Goal: Information Seeking & Learning: Learn about a topic

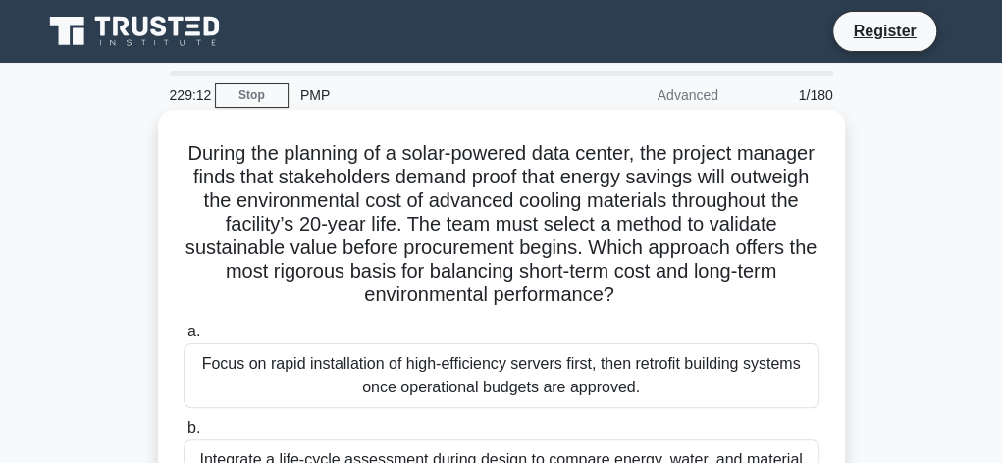
click at [671, 377] on div "Focus on rapid installation of high-efficiency servers first, then retrofit bui…" at bounding box center [501, 375] width 636 height 65
click at [183, 338] on input "a. Focus on rapid installation of high-efficiency servers first, then retrofit …" at bounding box center [183, 332] width 0 height 13
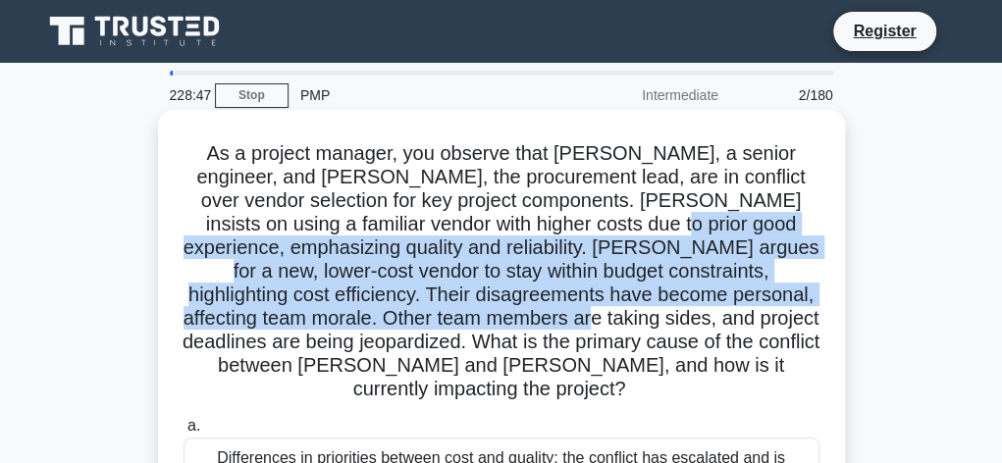
drag, startPoint x: 565, startPoint y: 221, endPoint x: 487, endPoint y: 322, distance: 128.0
click at [487, 322] on h5 "As a project manager, you observe that [PERSON_NAME], a senior engineer, and [P…" at bounding box center [502, 271] width 640 height 261
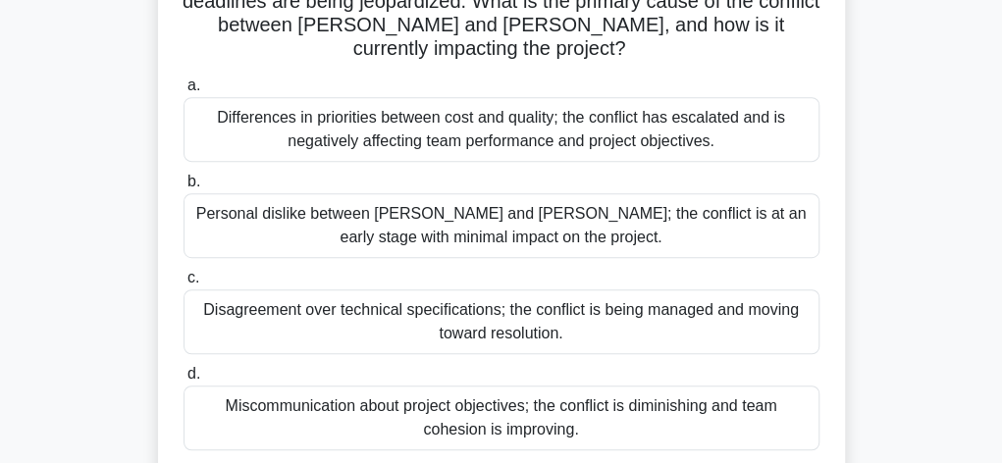
scroll to position [353, 0]
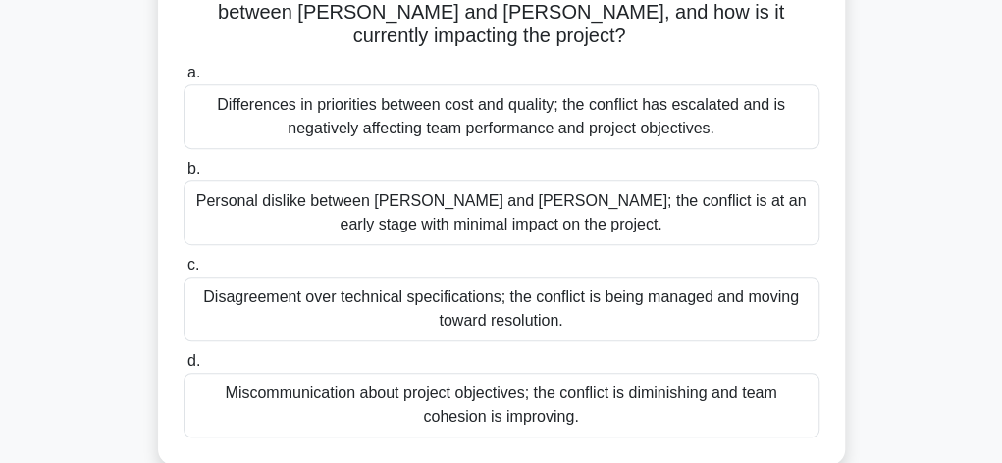
click at [642, 92] on div "Differences in priorities between cost and quality; the conflict has escalated …" at bounding box center [501, 116] width 636 height 65
click at [183, 79] on input "a. Differences in priorities between cost and quality; the conflict has escalat…" at bounding box center [183, 73] width 0 height 13
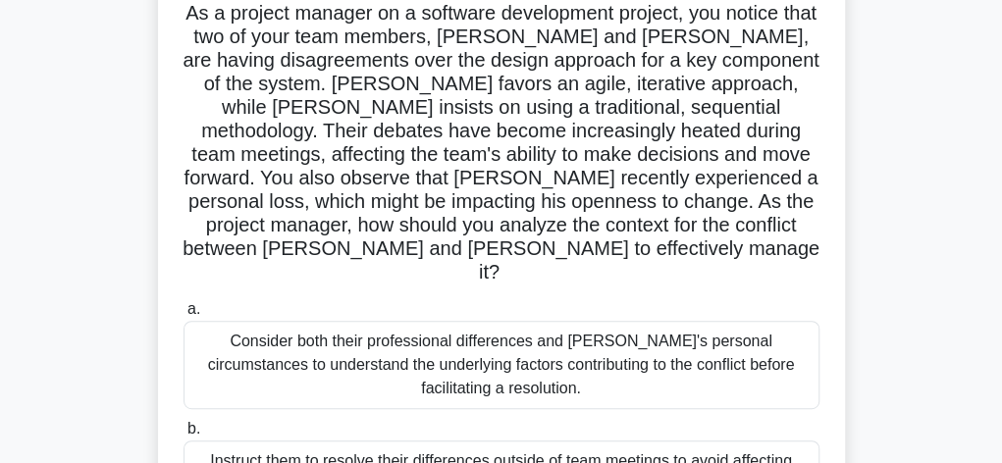
scroll to position [143, 0]
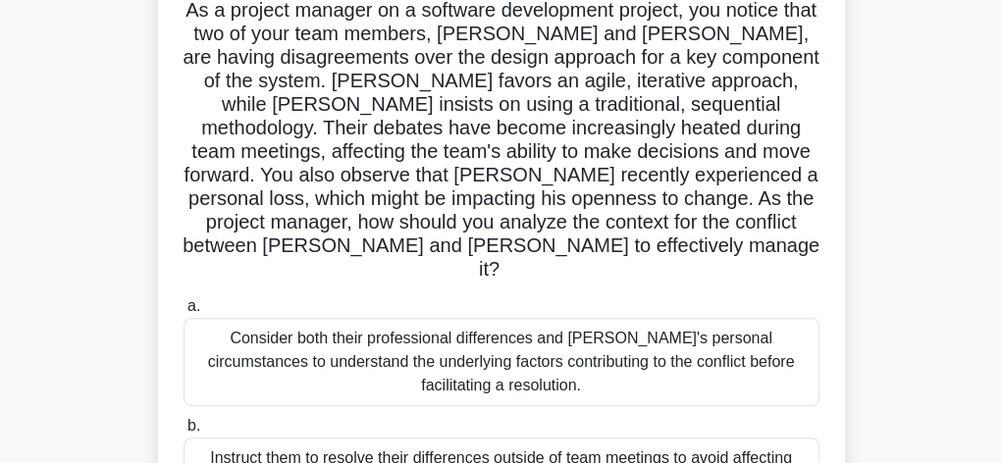
click at [583, 338] on div "Consider both their professional differences and [PERSON_NAME]'s personal circu…" at bounding box center [501, 362] width 636 height 88
click at [183, 313] on input "a. Consider both their professional differences and [PERSON_NAME]'s personal ci…" at bounding box center [183, 306] width 0 height 13
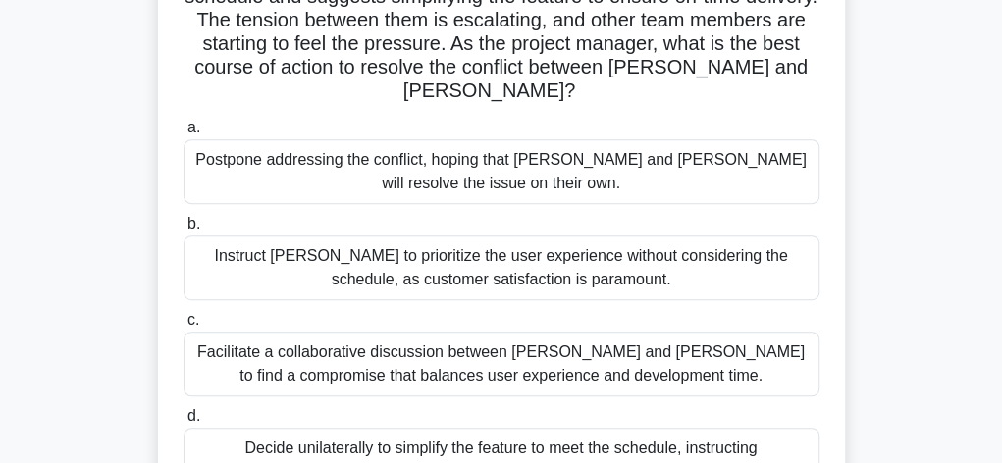
scroll to position [314, 0]
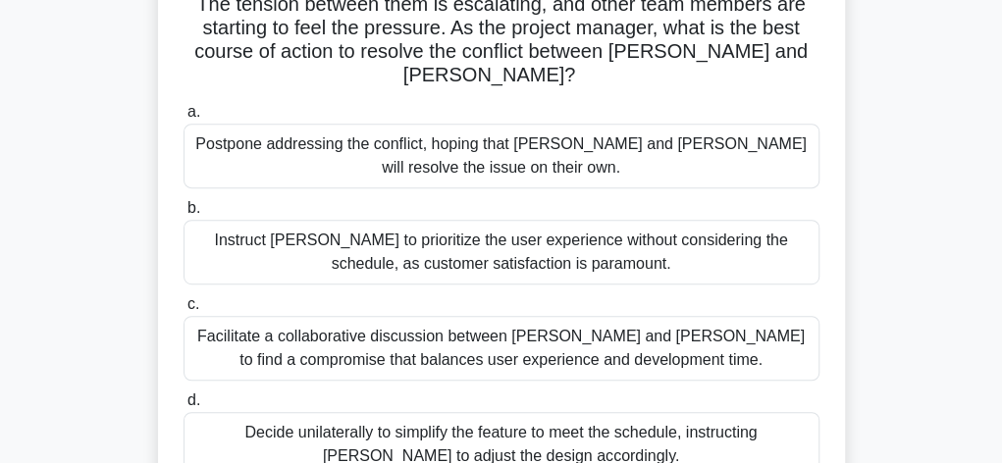
click at [665, 319] on div "Facilitate a collaborative discussion between [PERSON_NAME] and [PERSON_NAME] t…" at bounding box center [501, 348] width 636 height 65
click at [183, 311] on input "c. Facilitate a collaborative discussion between [PERSON_NAME] and [PERSON_NAME…" at bounding box center [183, 304] width 0 height 13
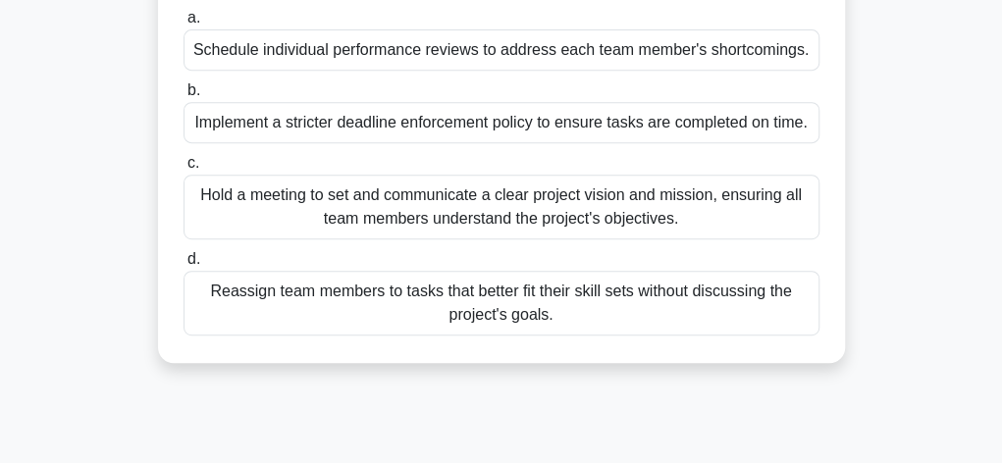
click at [587, 205] on div "Hold a meeting to set and communicate a clear project vision and mission, ensur…" at bounding box center [501, 207] width 636 height 65
click at [183, 170] on input "c. Hold a meeting to set and communicate a clear project vision and mission, en…" at bounding box center [183, 163] width 0 height 13
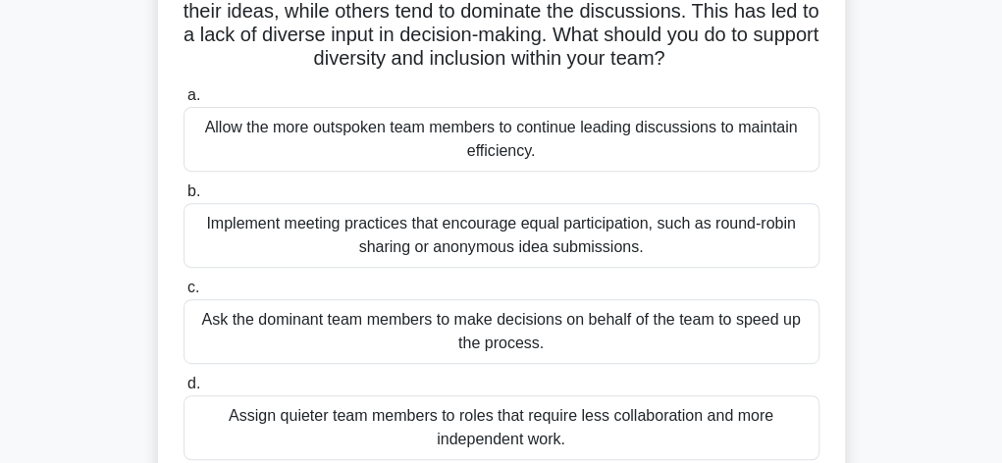
scroll to position [235, 0]
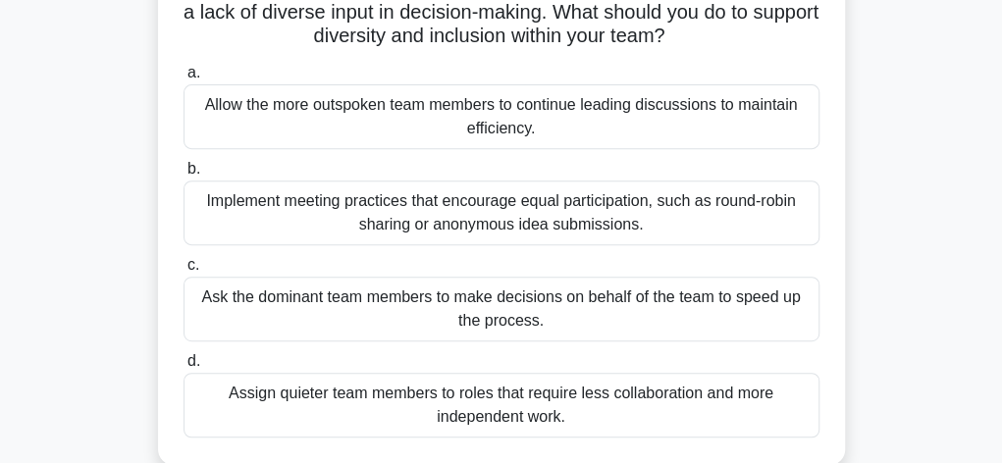
click at [553, 217] on div "Implement meeting practices that encourage equal participation, such as round-r…" at bounding box center [501, 213] width 636 height 65
click at [183, 176] on input "b. Implement meeting practices that encourage equal participation, such as roun…" at bounding box center [183, 169] width 0 height 13
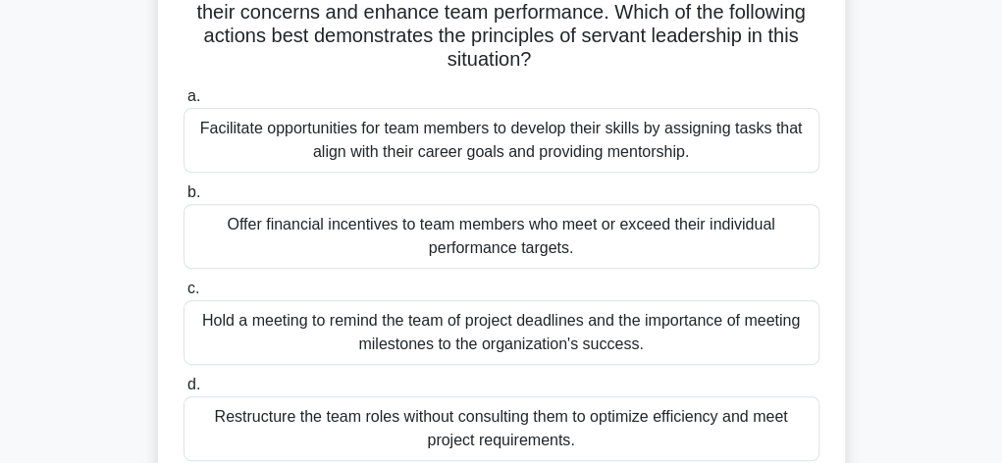
click at [625, 148] on div "Facilitate opportunities for team members to develop their skills by assigning …" at bounding box center [501, 140] width 636 height 65
click at [183, 103] on input "a. Facilitate opportunities for team members to develop their skills by assigni…" at bounding box center [183, 96] width 0 height 13
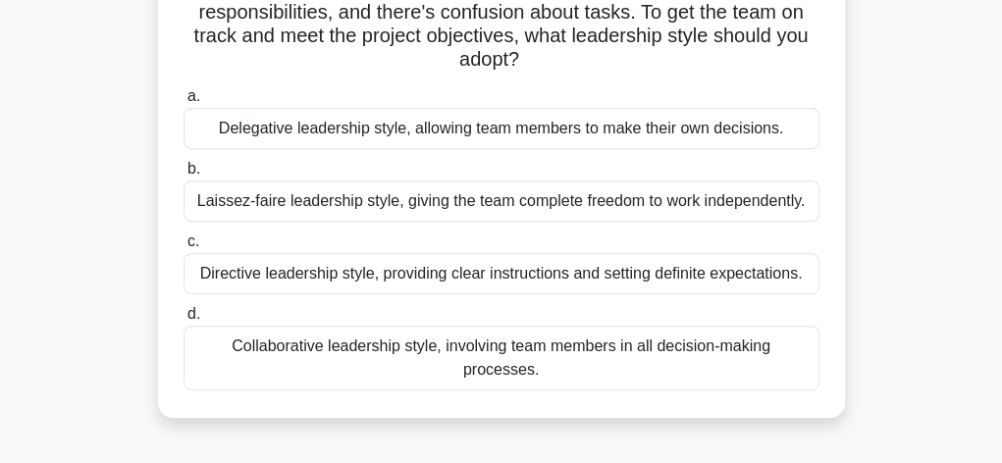
click at [581, 274] on div "Directive leadership style, providing clear instructions and setting definite e…" at bounding box center [501, 273] width 636 height 41
click at [183, 248] on input "c. Directive leadership style, providing clear instructions and setting definit…" at bounding box center [183, 241] width 0 height 13
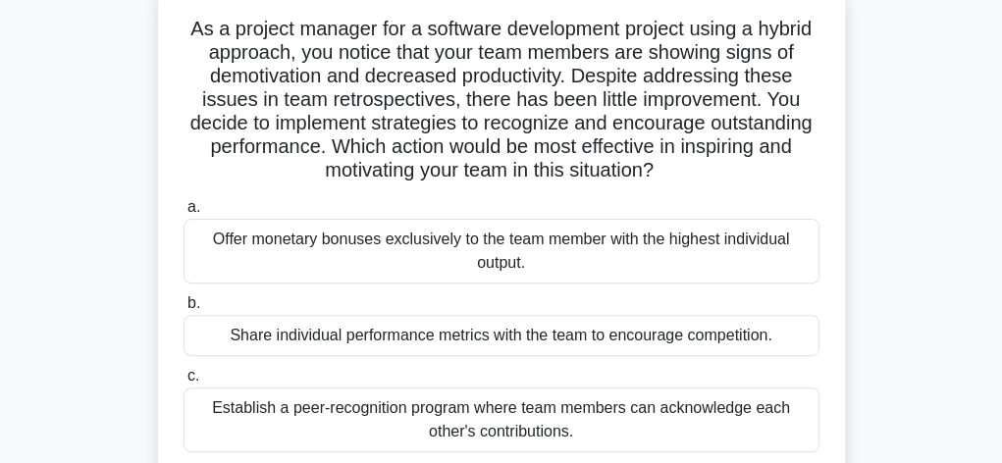
scroll to position [118, 0]
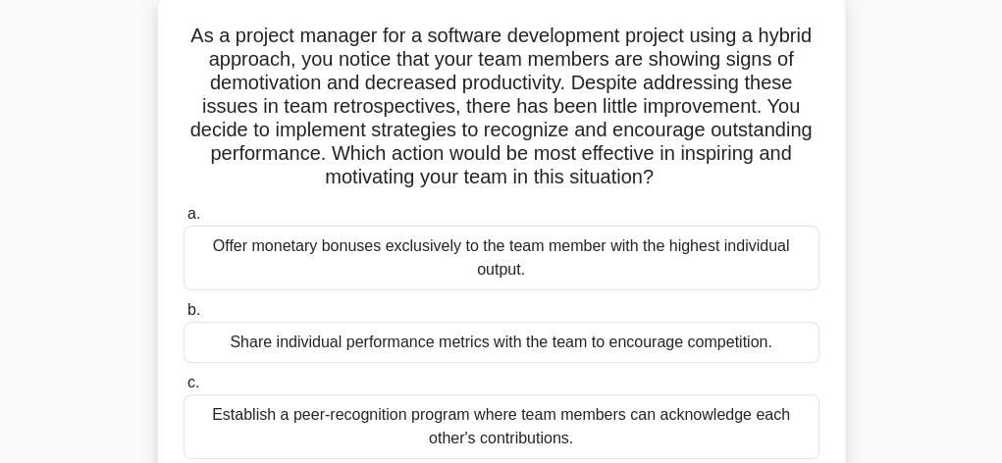
click at [575, 421] on div "Establish a peer-recognition program where team members can acknowledge each ot…" at bounding box center [501, 426] width 636 height 65
click at [183, 389] on input "c. Establish a peer-recognition program where team members can acknowledge each…" at bounding box center [183, 383] width 0 height 13
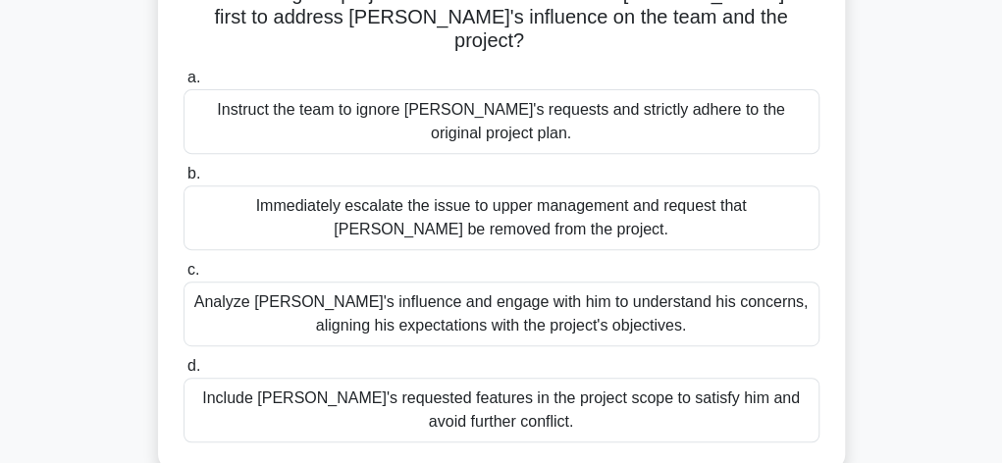
scroll to position [275, 0]
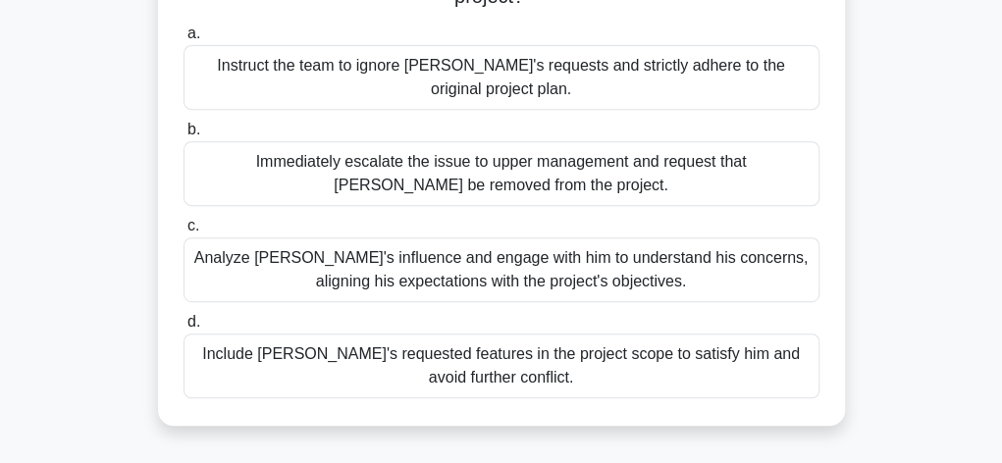
click at [593, 270] on div "Analyze [PERSON_NAME]'s influence and engage with him to understand his concern…" at bounding box center [501, 269] width 636 height 65
click at [183, 233] on input "c. [PERSON_NAME]'s influence and engage with him to understand his concerns, al…" at bounding box center [183, 226] width 0 height 13
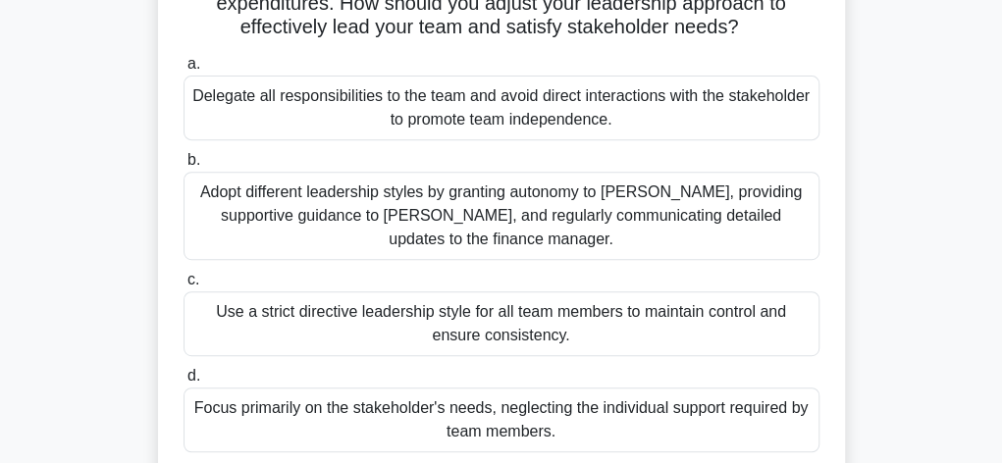
scroll to position [314, 0]
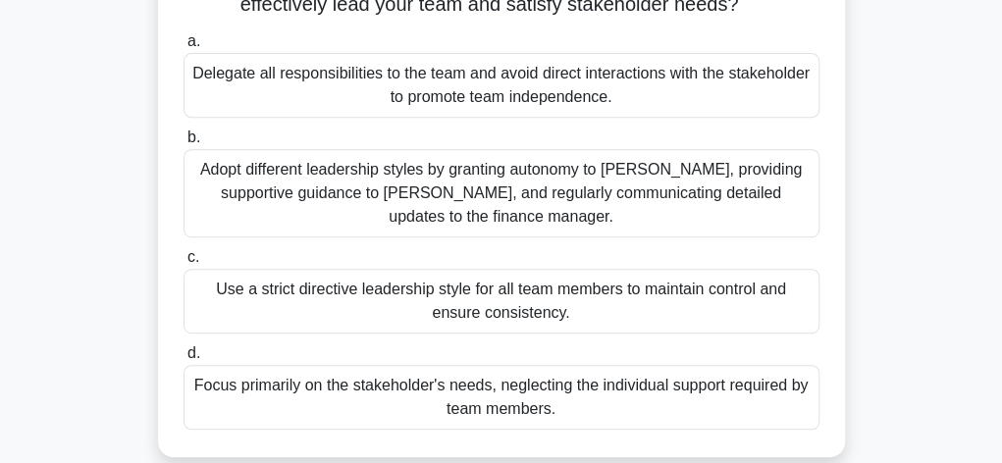
click at [593, 184] on div "Adopt different leadership styles by granting autonomy to [PERSON_NAME], provid…" at bounding box center [501, 193] width 636 height 88
click at [183, 144] on input "b. Adopt different leadership styles by granting autonomy to [PERSON_NAME], pro…" at bounding box center [183, 137] width 0 height 13
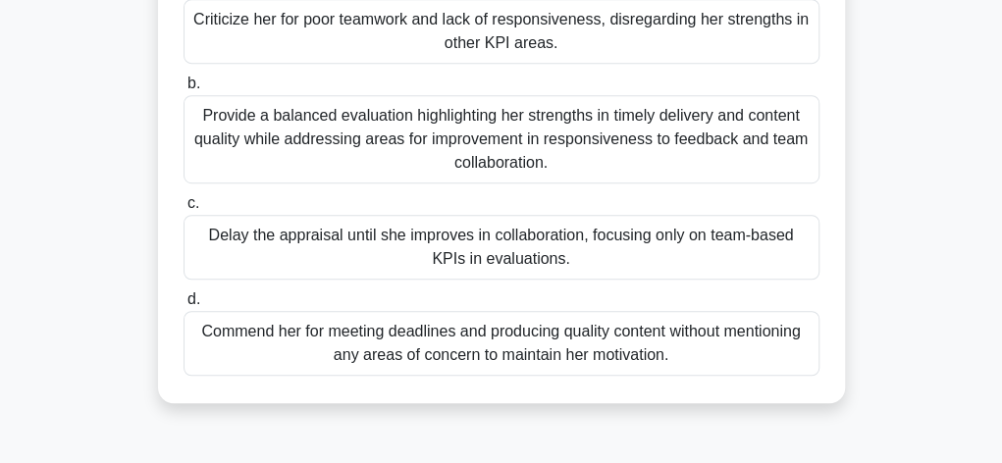
scroll to position [432, 0]
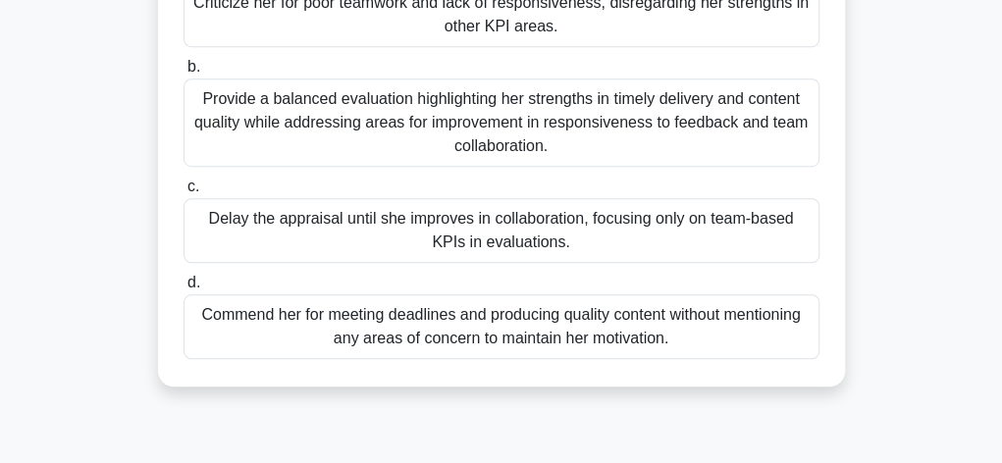
click at [566, 129] on div "Provide a balanced evaluation highlighting her strengths in timely delivery and…" at bounding box center [501, 122] width 636 height 88
click at [183, 74] on input "b. Provide a balanced evaluation highlighting her strengths in timely delivery …" at bounding box center [183, 67] width 0 height 13
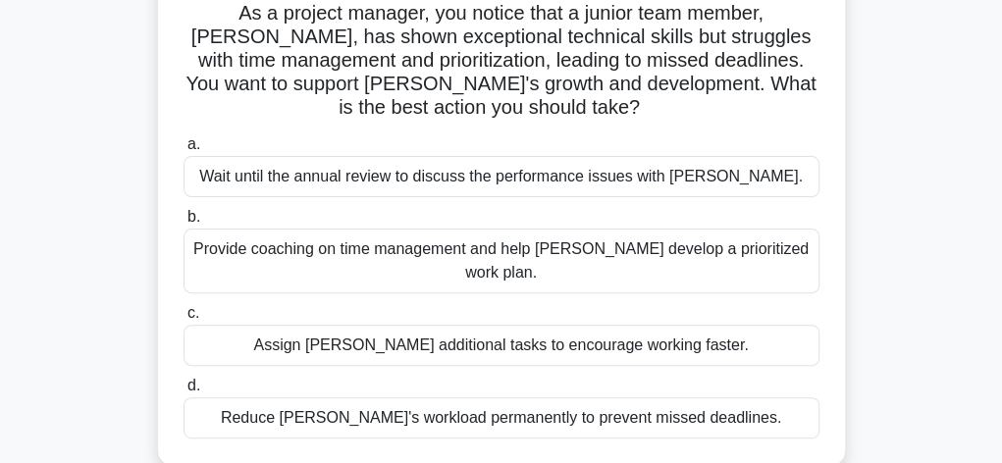
scroll to position [157, 0]
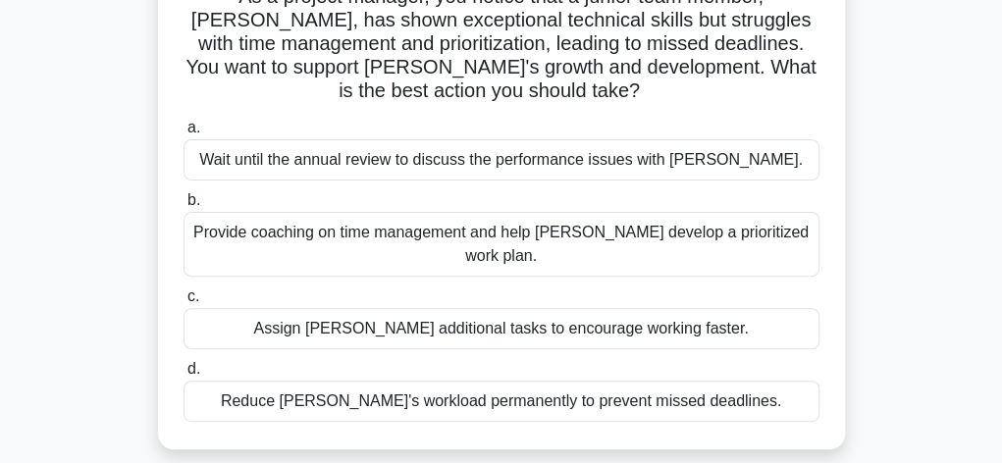
click at [648, 242] on div "Provide coaching on time management and help [PERSON_NAME] develop a prioritize…" at bounding box center [501, 244] width 636 height 65
click at [183, 207] on input "b. Provide coaching on time management and help [PERSON_NAME] develop a priorit…" at bounding box center [183, 200] width 0 height 13
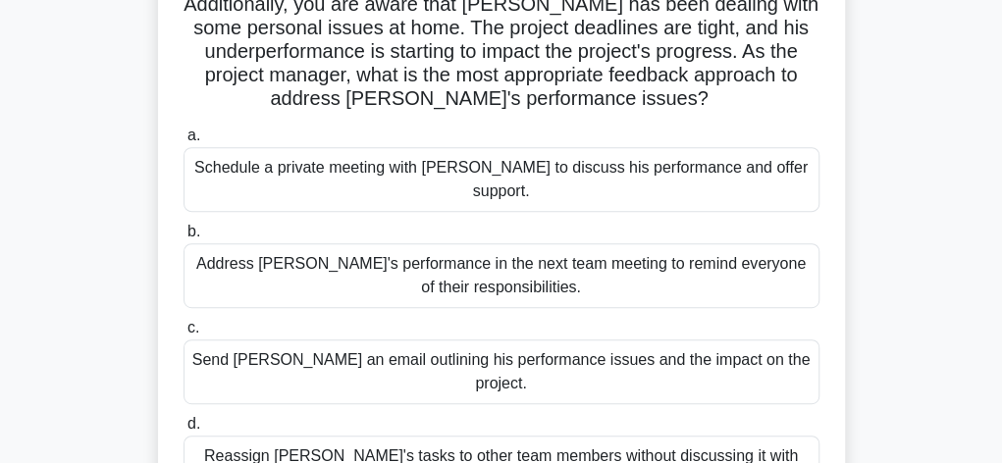
scroll to position [300, 0]
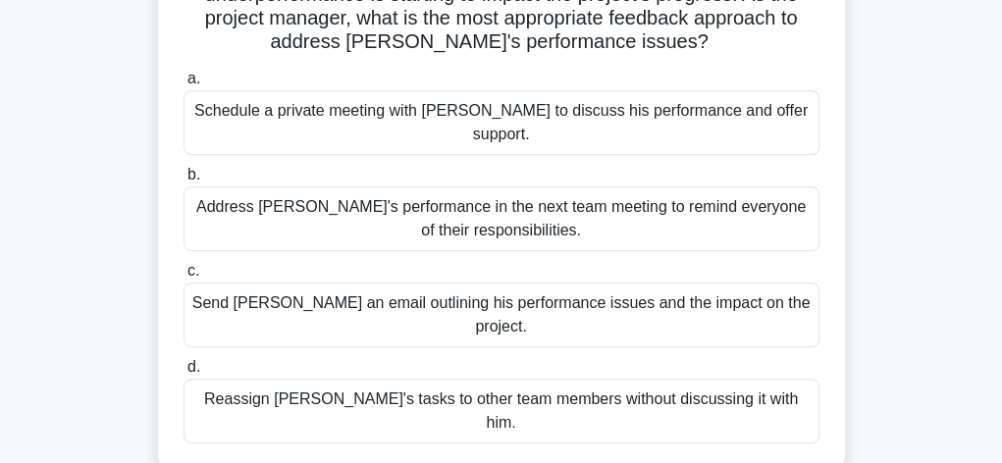
click at [646, 117] on div "Schedule a private meeting with [PERSON_NAME] to discuss his performance and of…" at bounding box center [501, 122] width 636 height 65
click at [183, 85] on input "a. Schedule a private meeting with [PERSON_NAME] to discuss his performance and…" at bounding box center [183, 79] width 0 height 13
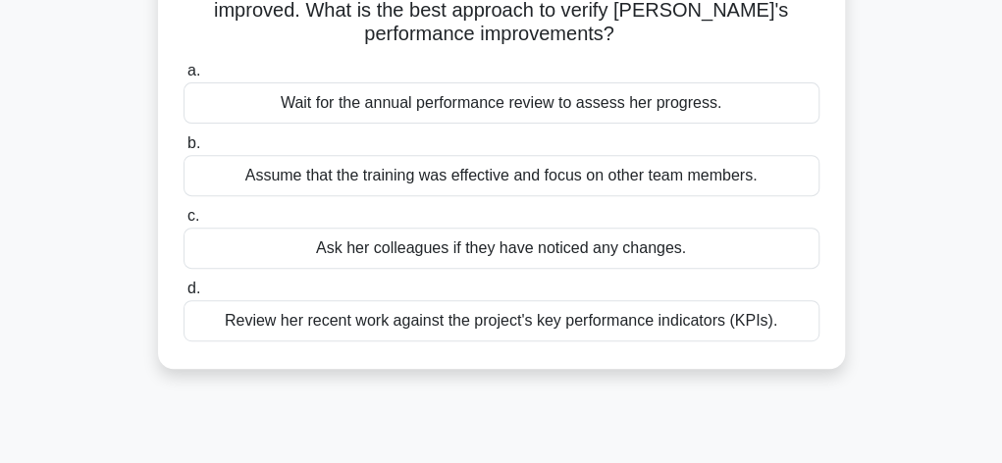
scroll to position [261, 0]
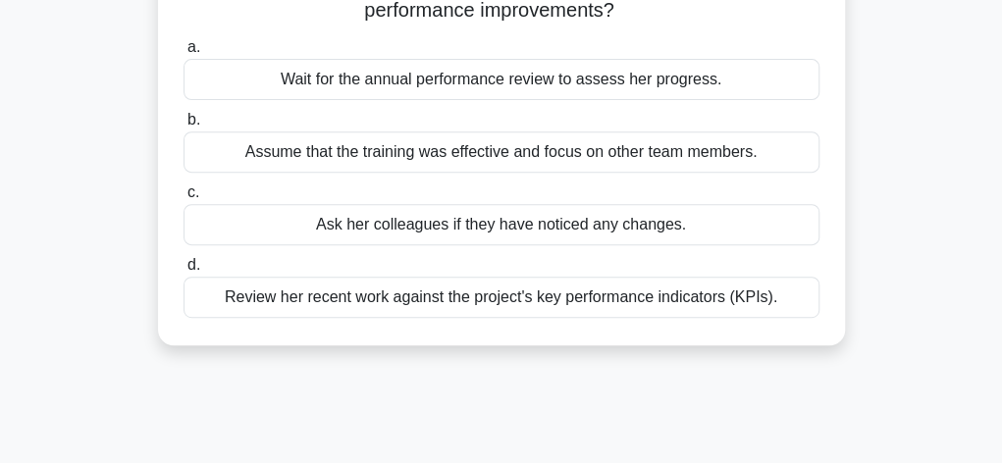
click at [708, 297] on div "Review her recent work against the project's key performance indicators (KPIs)." at bounding box center [501, 297] width 636 height 41
click at [183, 272] on input "d. Review her recent work against the project's key performance indicators (KPI…" at bounding box center [183, 265] width 0 height 13
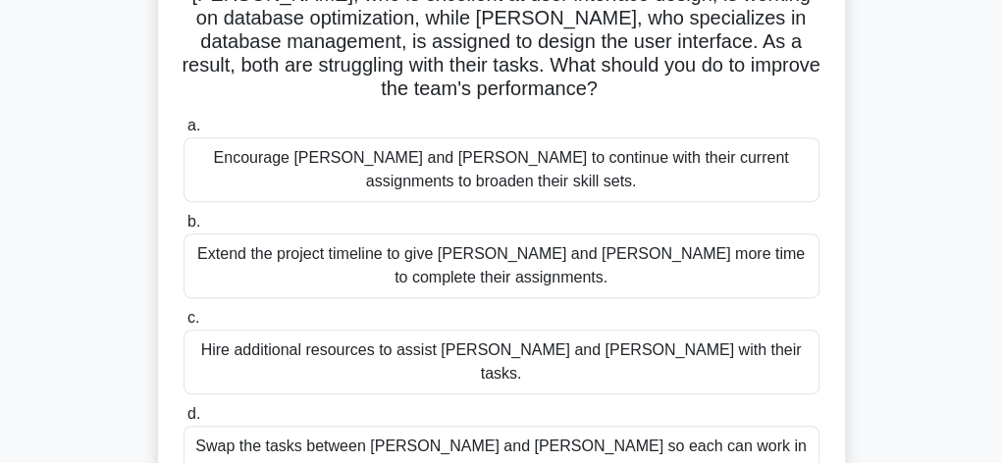
scroll to position [275, 0]
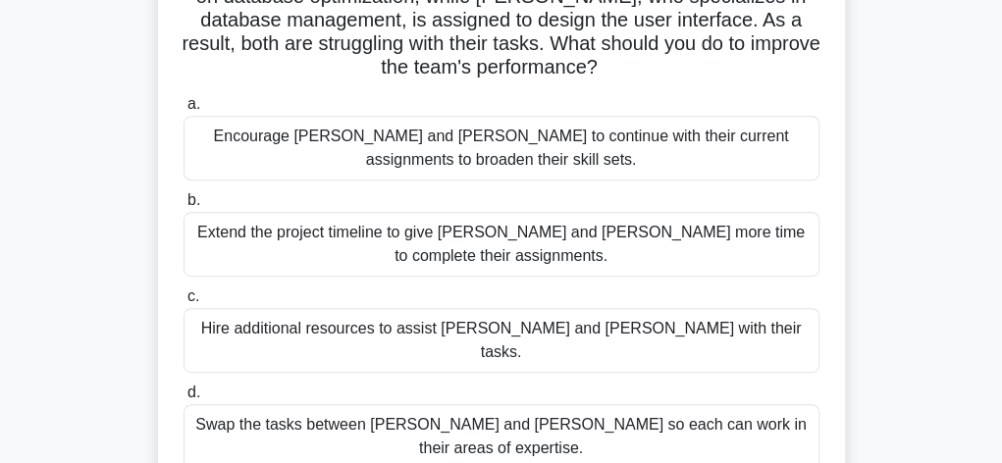
click at [645, 408] on div "Swap the tasks between [PERSON_NAME] and [PERSON_NAME] so each can work in thei…" at bounding box center [501, 436] width 636 height 65
click at [183, 399] on input "d. Swap the tasks between [PERSON_NAME] and [PERSON_NAME] so each can work in t…" at bounding box center [183, 393] width 0 height 13
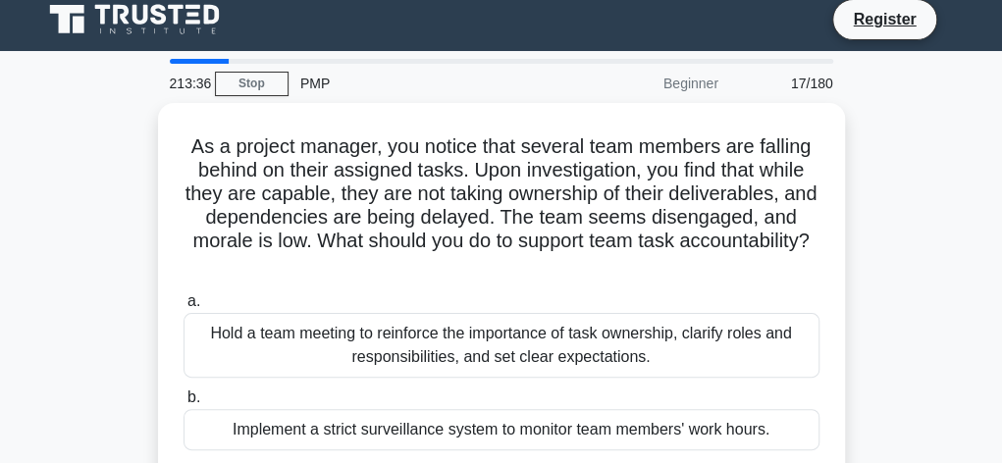
scroll to position [0, 0]
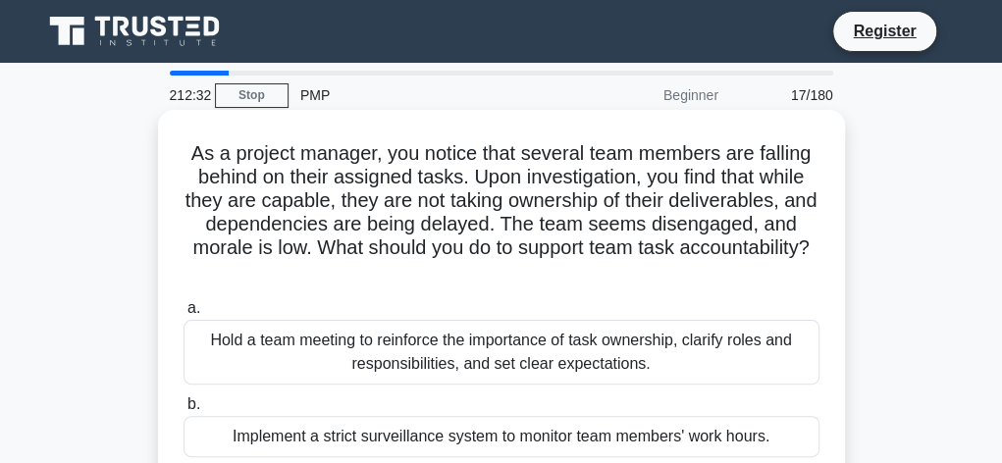
click at [594, 358] on div "Hold a team meeting to reinforce the importance of task ownership, clarify role…" at bounding box center [501, 352] width 636 height 65
click at [183, 315] on input "a. Hold a team meeting to reinforce the importance of task ownership, clarify r…" at bounding box center [183, 308] width 0 height 13
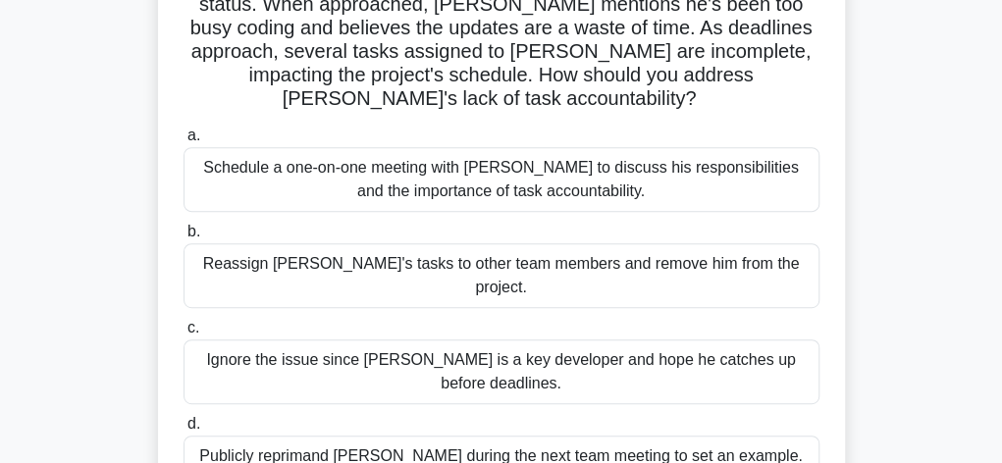
scroll to position [287, 0]
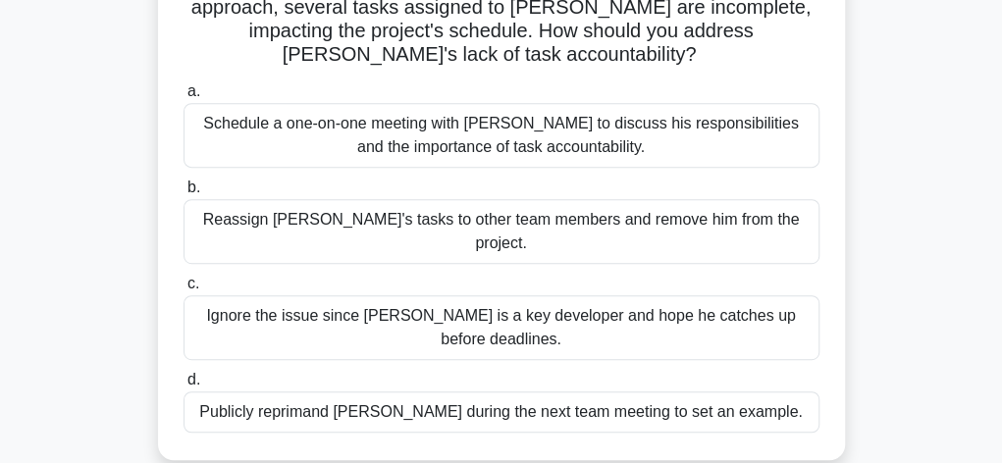
click at [451, 117] on div "Schedule a one-on-one meeting with [PERSON_NAME] to discuss his responsibilitie…" at bounding box center [501, 135] width 636 height 65
click at [183, 98] on input "a. Schedule a one-on-one meeting with [PERSON_NAME] to discuss his responsibili…" at bounding box center [183, 91] width 0 height 13
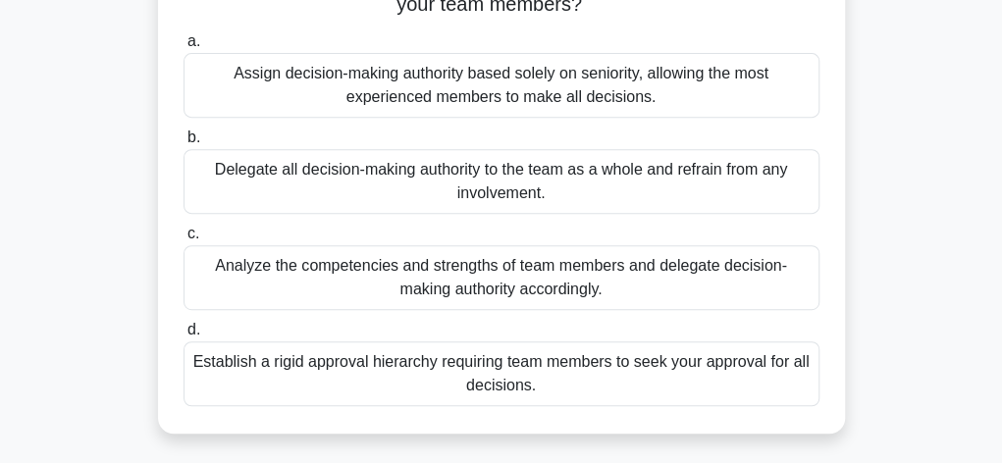
scroll to position [314, 0]
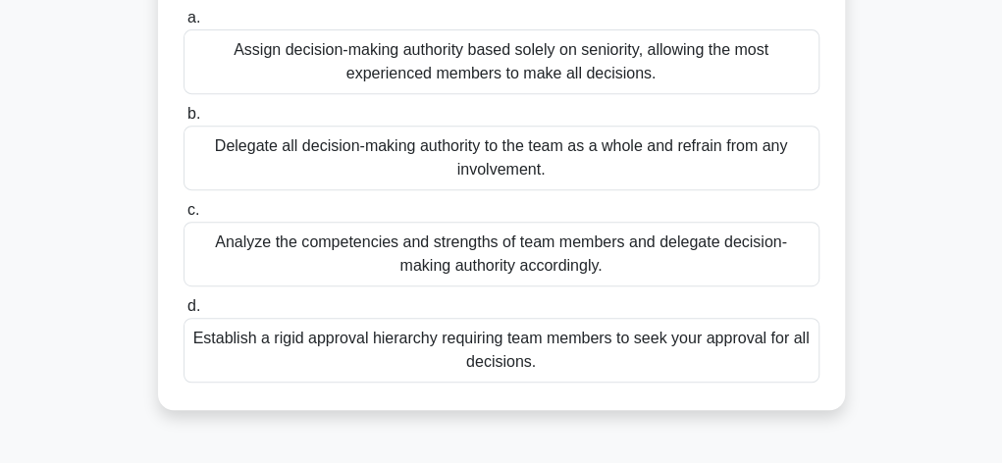
click at [553, 252] on div "Analyze the competencies and strengths of team members and delegate decision-ma…" at bounding box center [501, 254] width 636 height 65
click at [183, 217] on input "c. Analyze the competencies and strengths of team members and delegate decision…" at bounding box center [183, 210] width 0 height 13
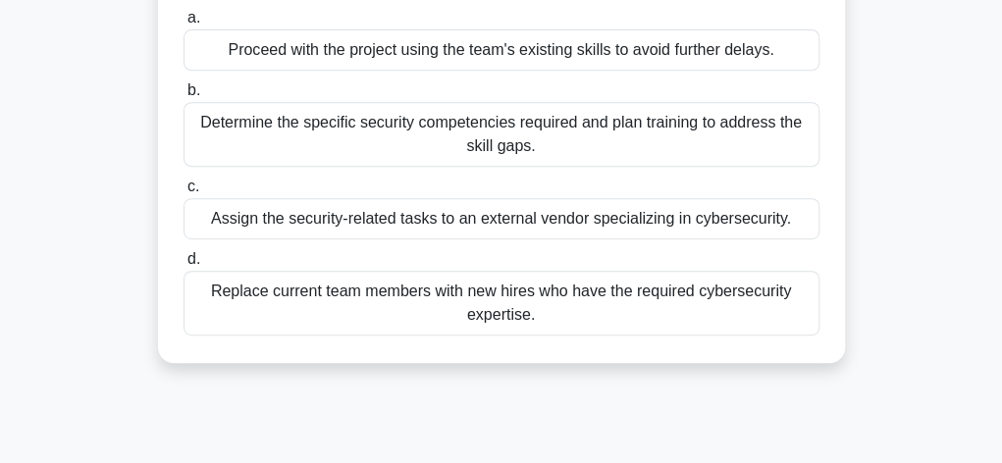
click at [643, 129] on div "Determine the specific security competencies required and plan training to addr…" at bounding box center [501, 134] width 636 height 65
click at [183, 97] on input "b. Determine the specific security competencies required and plan training to a…" at bounding box center [183, 90] width 0 height 13
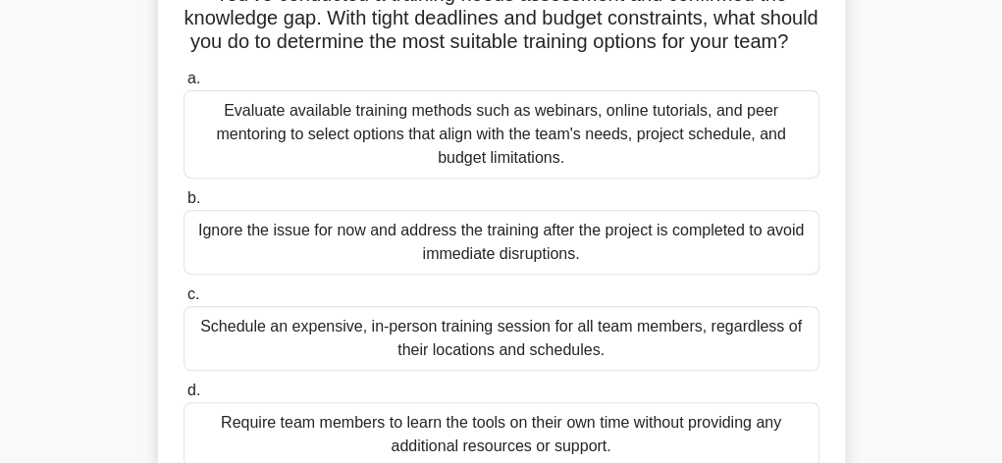
scroll to position [235, 0]
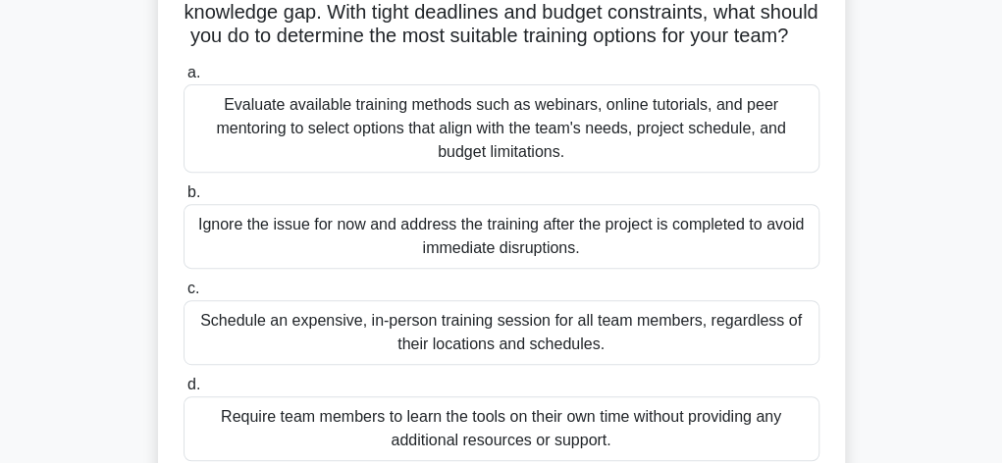
click at [652, 140] on div "Evaluate available training methods such as webinars, online tutorials, and pee…" at bounding box center [501, 128] width 636 height 88
click at [183, 79] on input "a. Evaluate available training methods such as webinars, online tutorials, and …" at bounding box center [183, 73] width 0 height 13
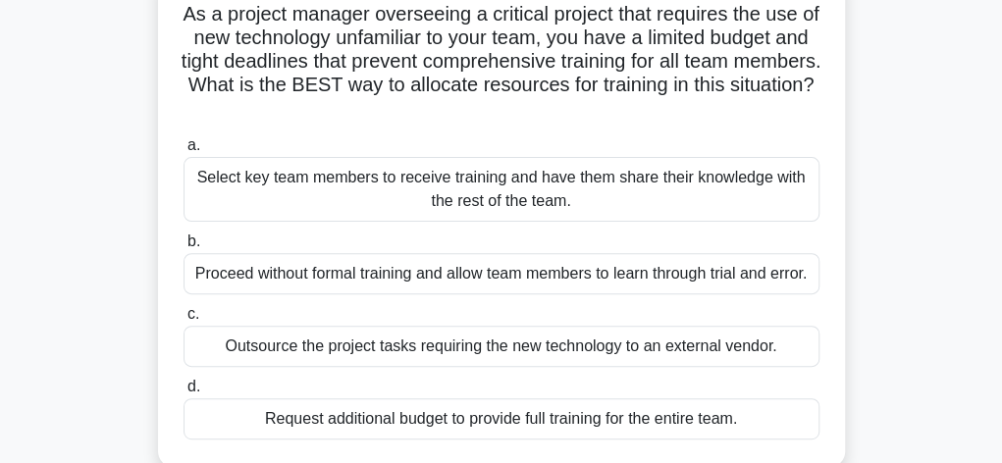
scroll to position [157, 0]
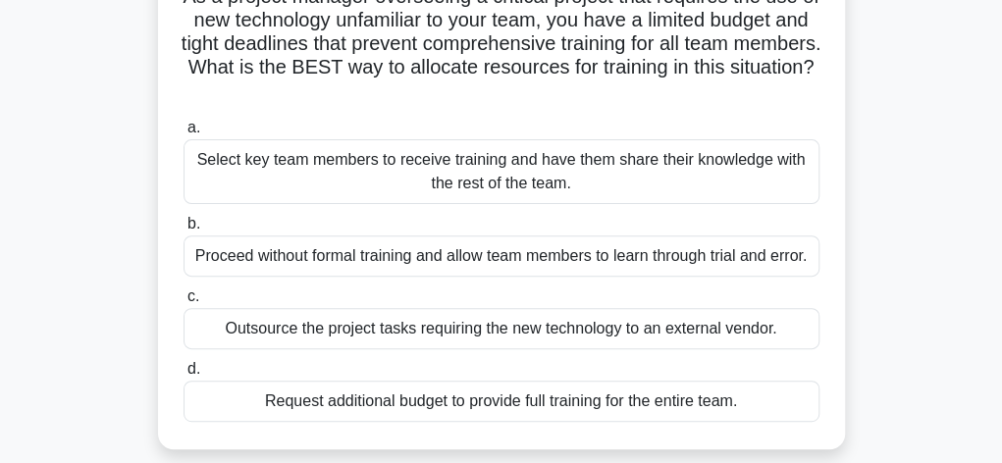
click at [587, 178] on div "Select key team members to receive training and have them share their knowledge…" at bounding box center [501, 171] width 636 height 65
click at [183, 134] on input "a. Select key team members to receive training and have them share their knowle…" at bounding box center [183, 128] width 0 height 13
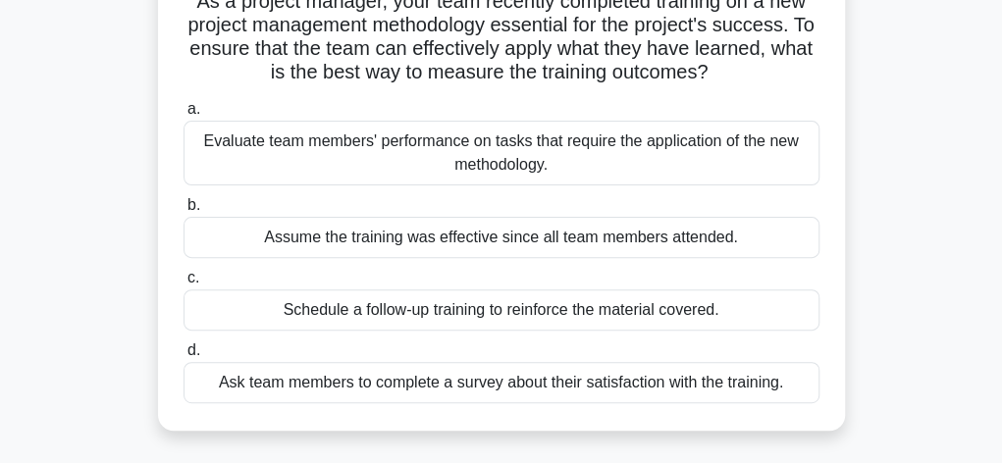
scroll to position [222, 0]
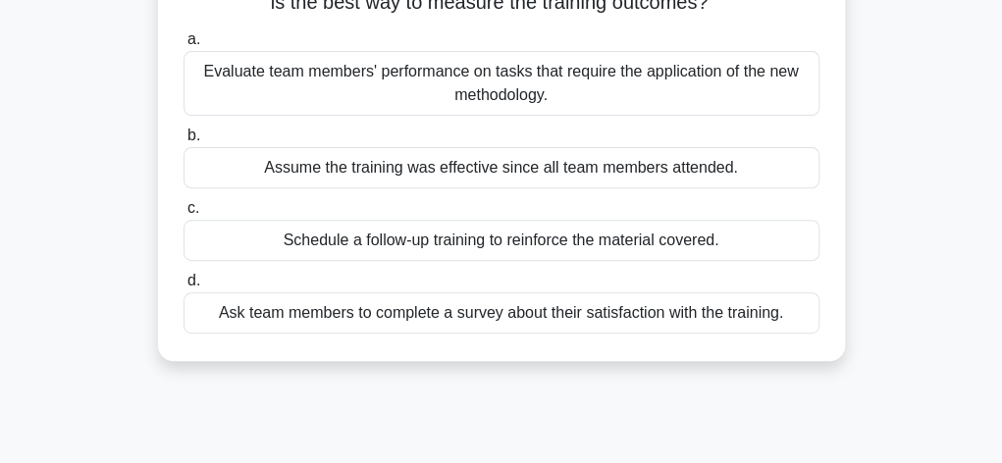
click at [577, 86] on div "Evaluate team members' performance on tasks that require the application of the…" at bounding box center [501, 83] width 636 height 65
click at [183, 46] on input "a. Evaluate team members' performance on tasks that require the application of …" at bounding box center [183, 39] width 0 height 13
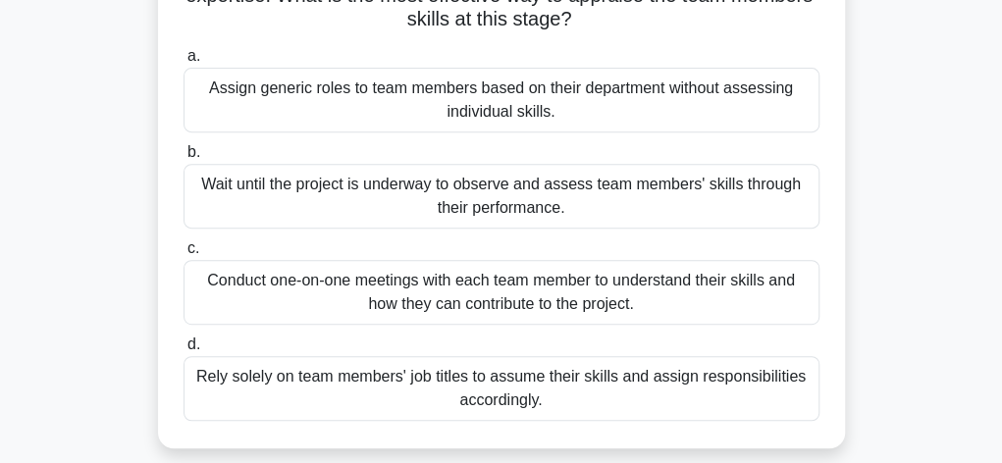
scroll to position [275, 0]
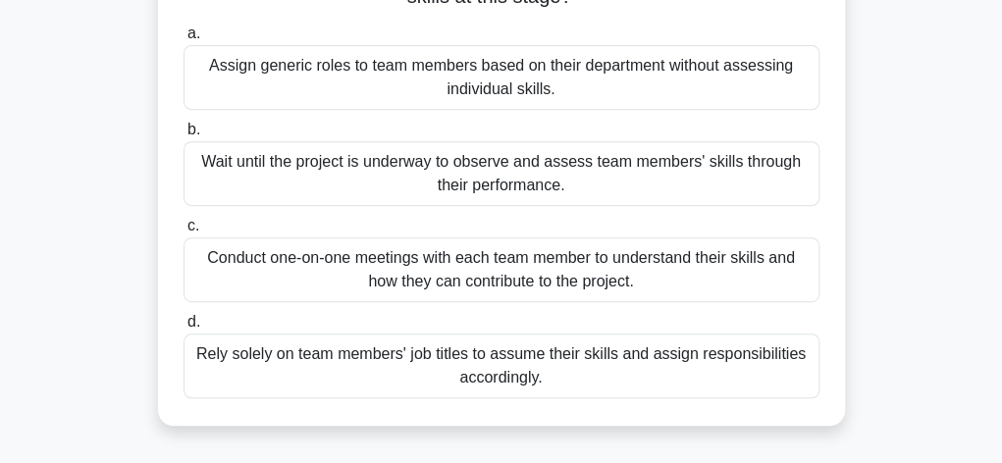
click at [533, 272] on div "Conduct one-on-one meetings with each team member to understand their skills an…" at bounding box center [501, 269] width 636 height 65
click at [183, 233] on input "c. Conduct one-on-one meetings with each team member to understand their skills…" at bounding box center [183, 226] width 0 height 13
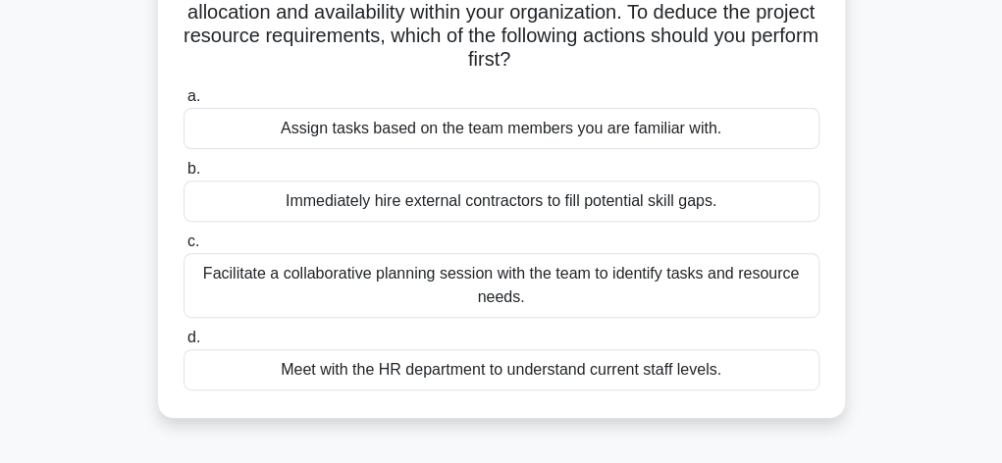
scroll to position [235, 0]
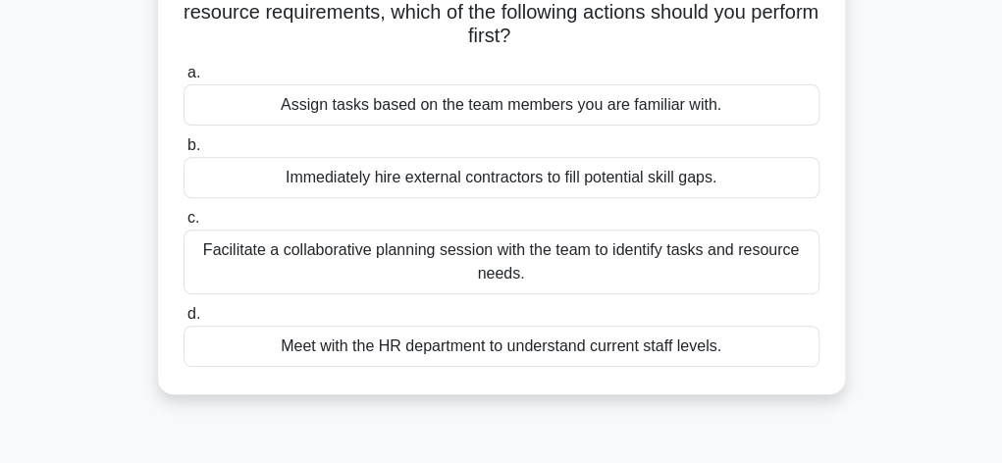
click at [587, 278] on div "Facilitate a collaborative planning session with the team to identify tasks and…" at bounding box center [501, 262] width 636 height 65
click at [183, 225] on input "c. Facilitate a collaborative planning session with the team to identify tasks …" at bounding box center [183, 218] width 0 height 13
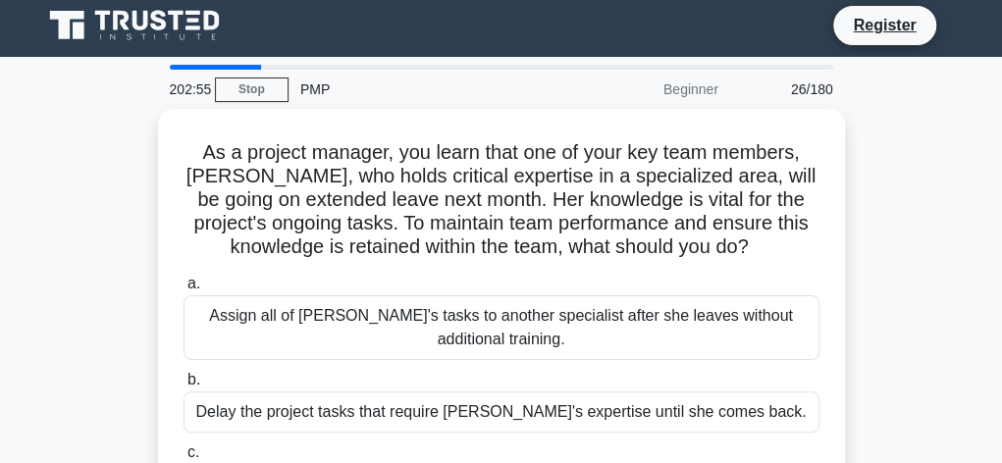
scroll to position [0, 0]
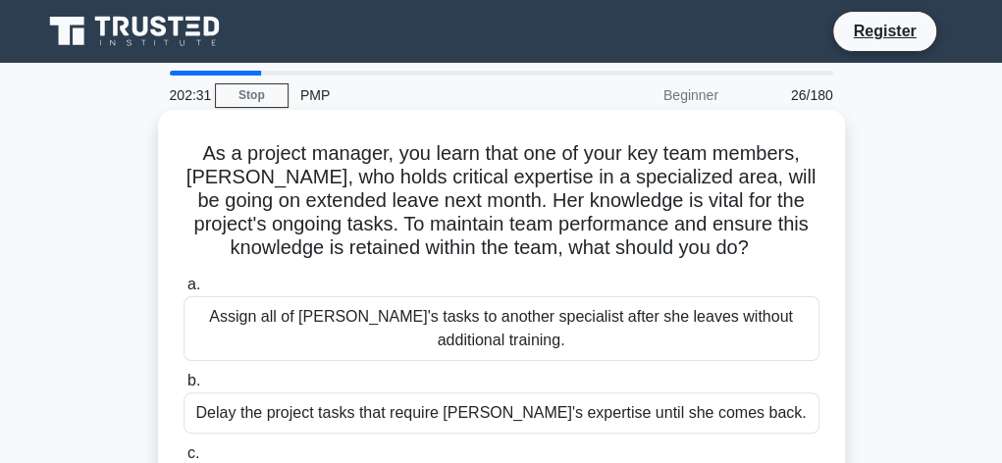
click at [585, 278] on label "a. Assign all of [PERSON_NAME]'s tasks to another specialist after she leaves w…" at bounding box center [501, 317] width 636 height 88
click at [183, 279] on input "a. Assign all of [PERSON_NAME]'s tasks to another specialist after she leaves w…" at bounding box center [183, 285] width 0 height 13
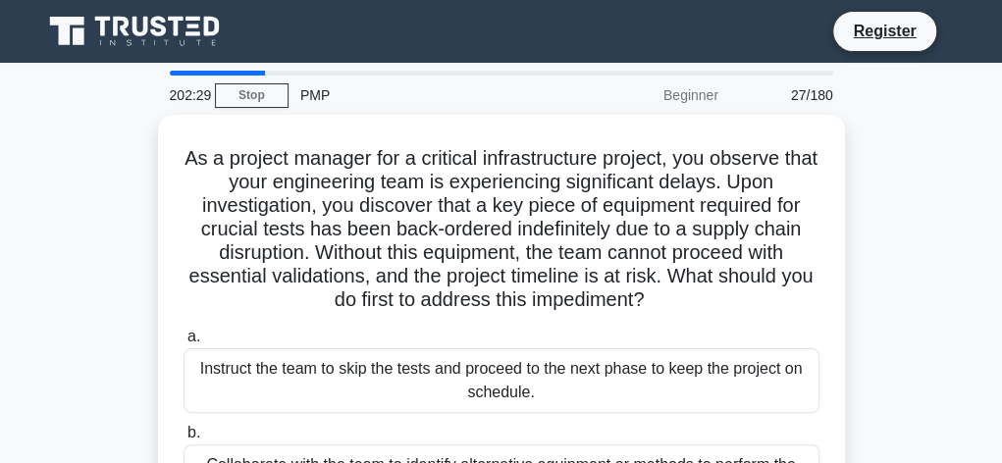
click at [585, 278] on h5 "As a project manager for a critical infrastructure project, you observe that yo…" at bounding box center [502, 229] width 640 height 167
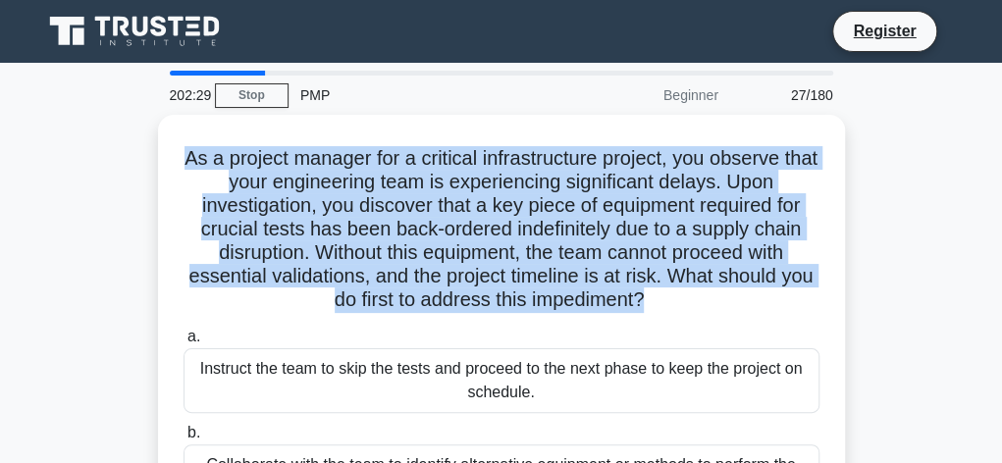
click at [585, 278] on h5 "As a project manager for a critical infrastructure project, you observe that yo…" at bounding box center [502, 229] width 640 height 167
click at [865, 228] on div "As a project manager for a critical infrastructure project, you observe that yo…" at bounding box center [501, 422] width 942 height 614
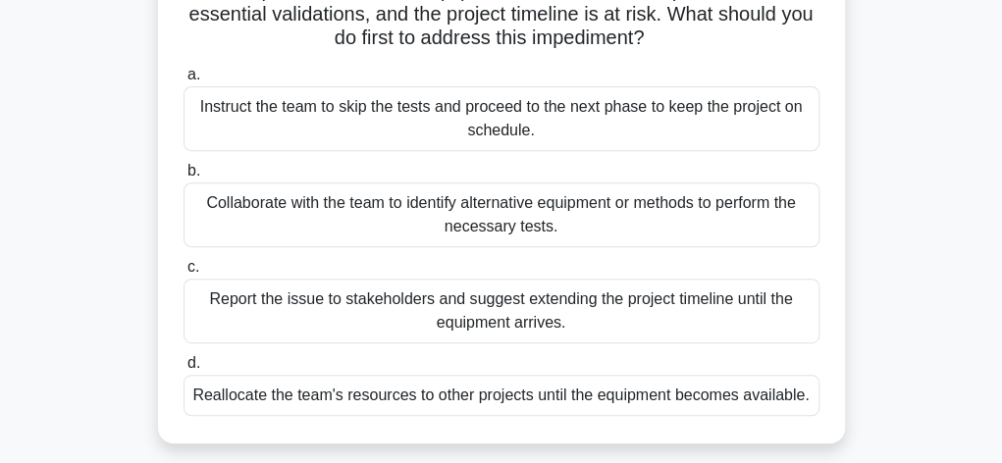
scroll to position [275, 0]
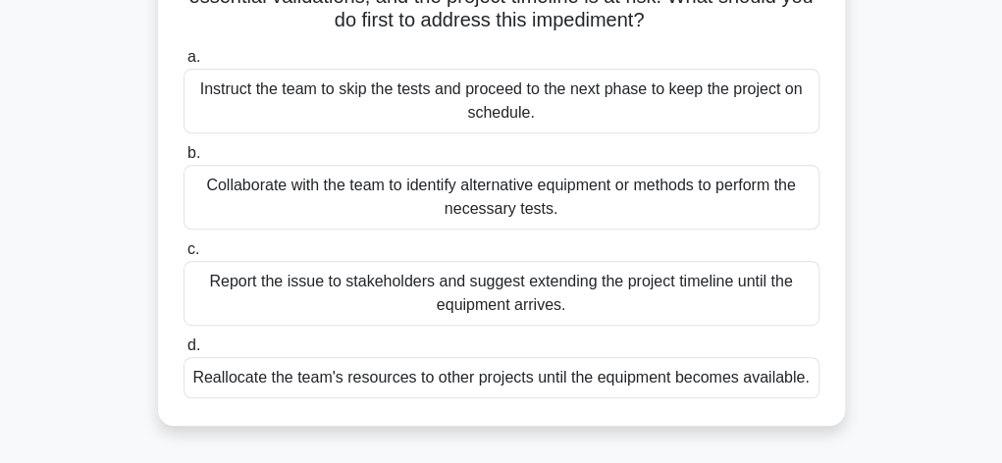
click at [700, 191] on div "Collaborate with the team to identify alternative equipment or methods to perfo…" at bounding box center [501, 197] width 636 height 65
click at [183, 160] on input "b. Collaborate with the team to identify alternative equipment or methods to pe…" at bounding box center [183, 153] width 0 height 13
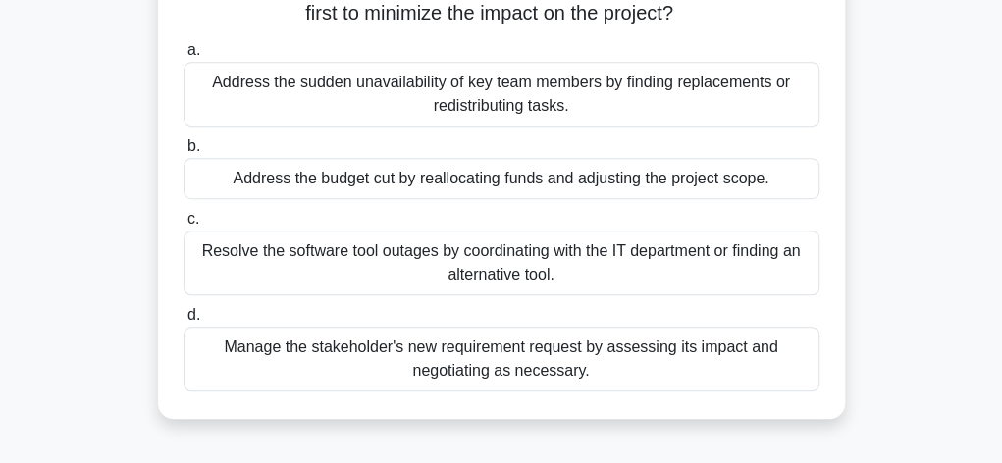
scroll to position [392, 0]
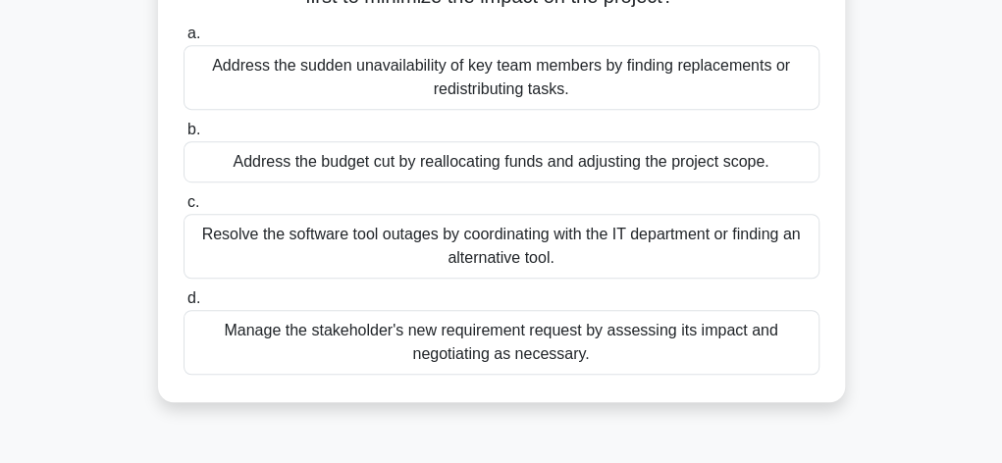
click at [661, 270] on div "Resolve the software tool outages by coordinating with the IT department or fin…" at bounding box center [501, 246] width 636 height 65
click at [183, 209] on input "c. Resolve the software tool outages by coordinating with the IT department or …" at bounding box center [183, 202] width 0 height 13
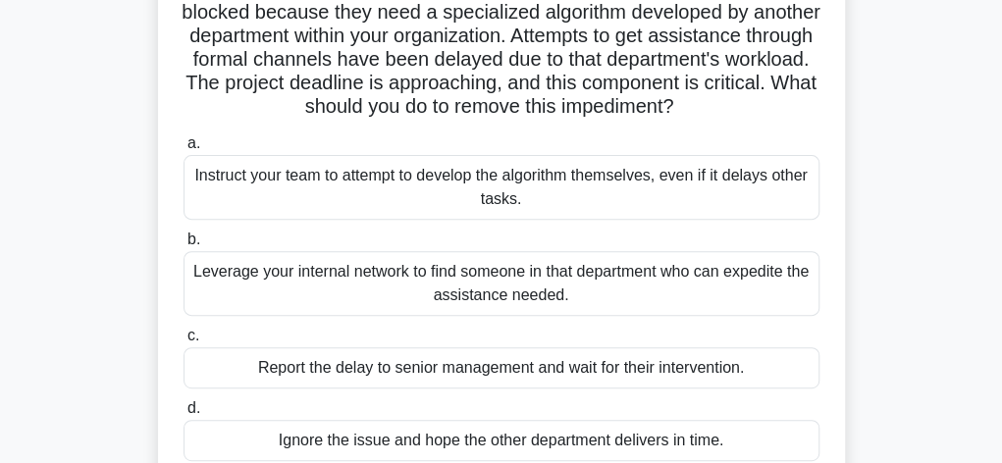
scroll to position [130, 0]
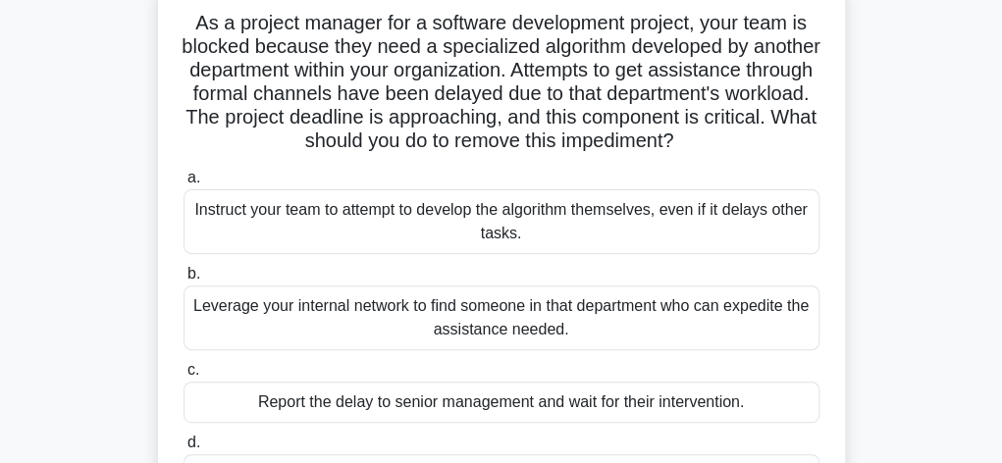
click at [614, 340] on div "Leverage your internal network to find someone in that department who can exped…" at bounding box center [501, 317] width 636 height 65
click at [183, 281] on input "b. Leverage your internal network to find someone in that department who can ex…" at bounding box center [183, 274] width 0 height 13
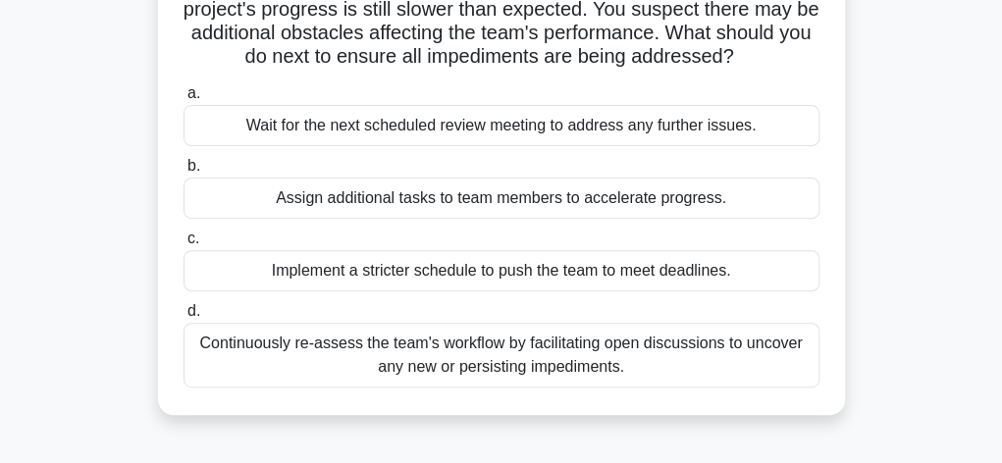
scroll to position [235, 0]
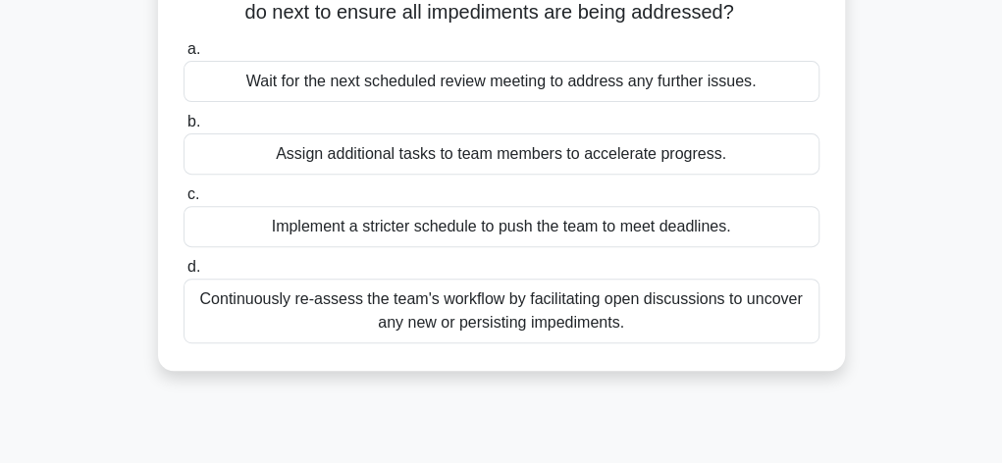
click at [648, 297] on div "Continuously re-assess the team's workflow by facilitating open discussions to …" at bounding box center [501, 311] width 636 height 65
click at [183, 274] on input "d. Continuously re-assess the team's workflow by facilitating open discussions …" at bounding box center [183, 267] width 0 height 13
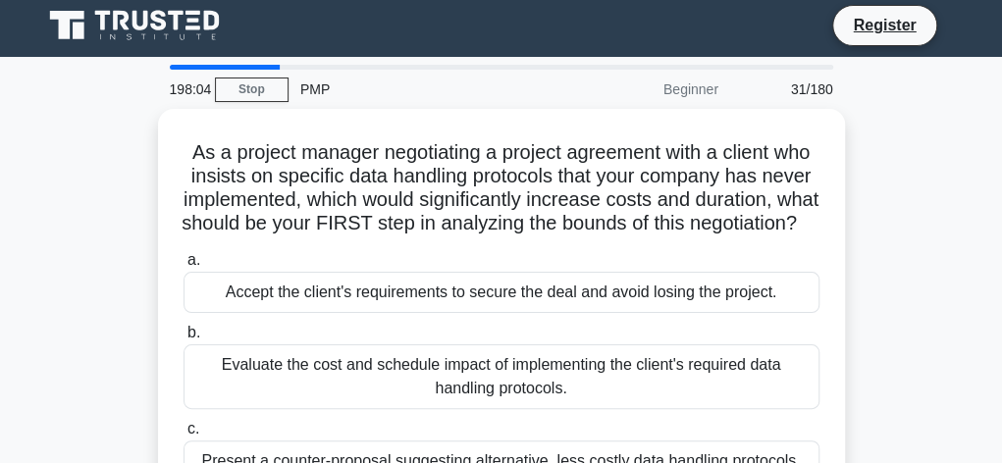
scroll to position [0, 0]
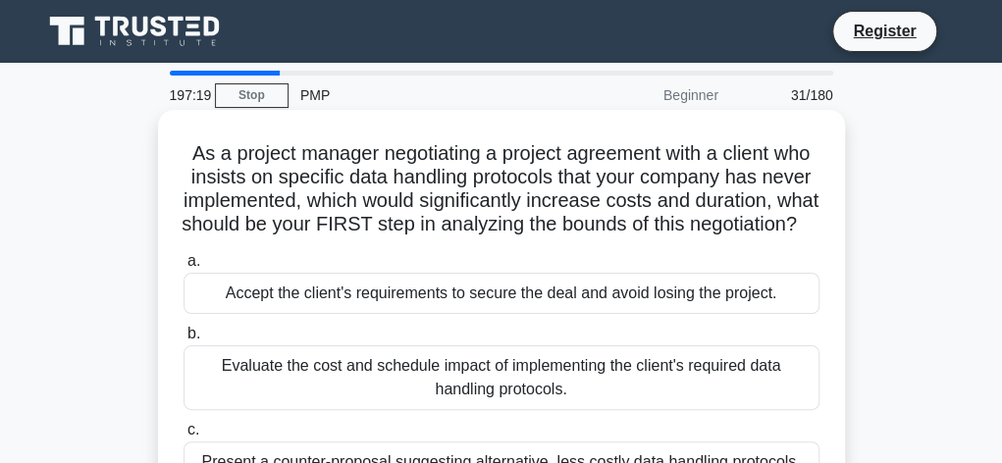
drag, startPoint x: 648, startPoint y: 297, endPoint x: 697, endPoint y: 311, distance: 50.9
click at [697, 311] on label "a. Accept the client's requirements to secure the deal and avoid losing the pro…" at bounding box center [501, 281] width 636 height 65
click at [465, 314] on div "Accept the client's requirements to secure the deal and avoid losing the projec…" at bounding box center [501, 293] width 636 height 41
click at [183, 268] on input "a. Accept the client's requirements to secure the deal and avoid losing the pro…" at bounding box center [183, 261] width 0 height 13
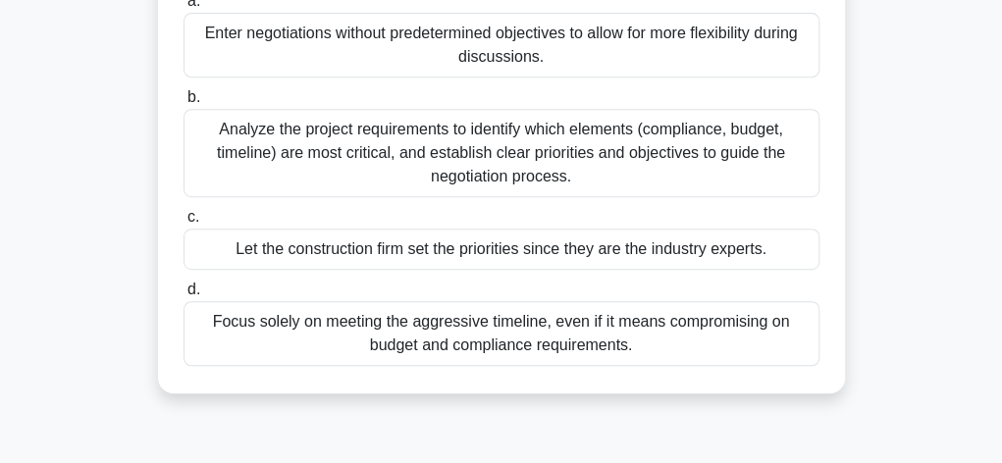
scroll to position [353, 0]
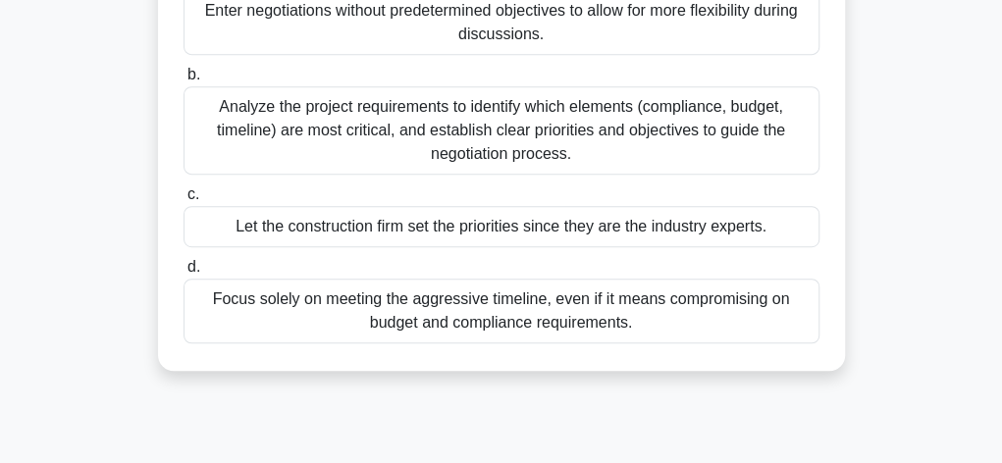
click at [569, 138] on div "Analyze the project requirements to identify which elements (compliance, budget…" at bounding box center [501, 130] width 636 height 88
click at [183, 81] on input "b. Analyze the project requirements to identify which elements (compliance, bud…" at bounding box center [183, 75] width 0 height 13
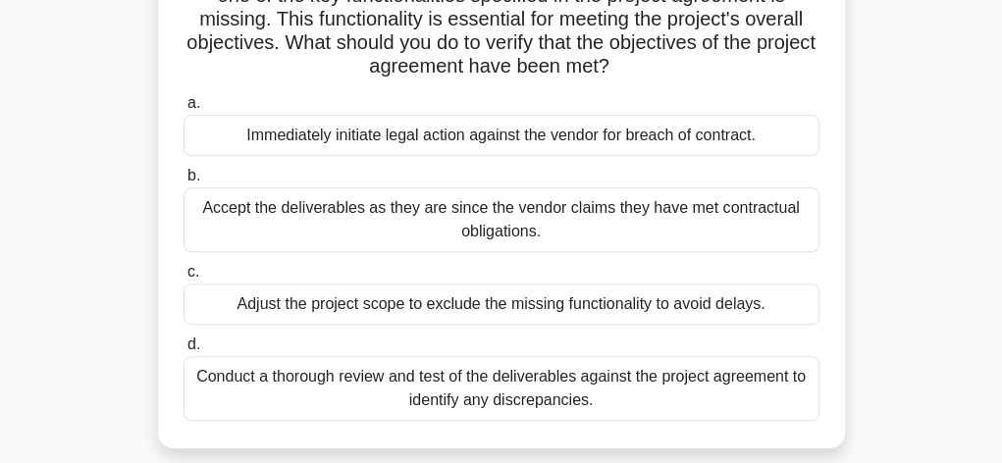
scroll to position [275, 0]
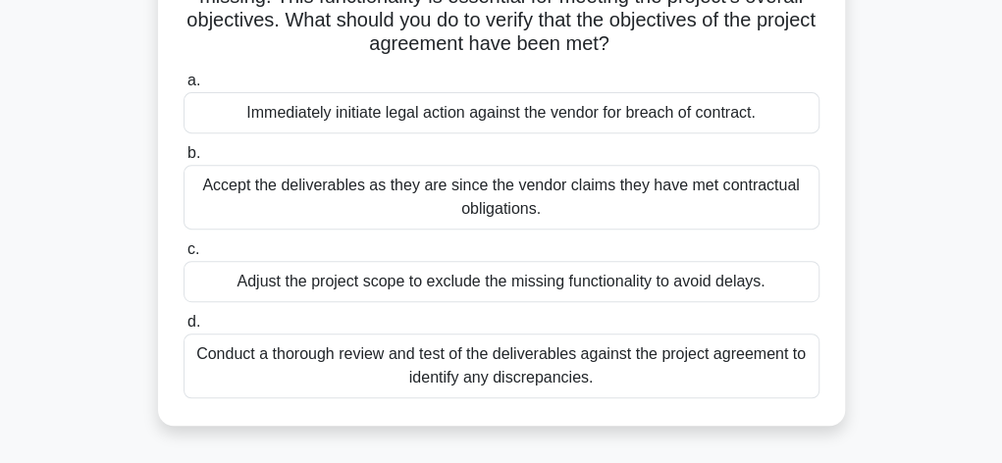
click at [730, 362] on div "Conduct a thorough review and test of the deliverables against the project agre…" at bounding box center [501, 366] width 636 height 65
click at [183, 329] on input "d. Conduct a thorough review and test of the deliverables against the project a…" at bounding box center [183, 322] width 0 height 13
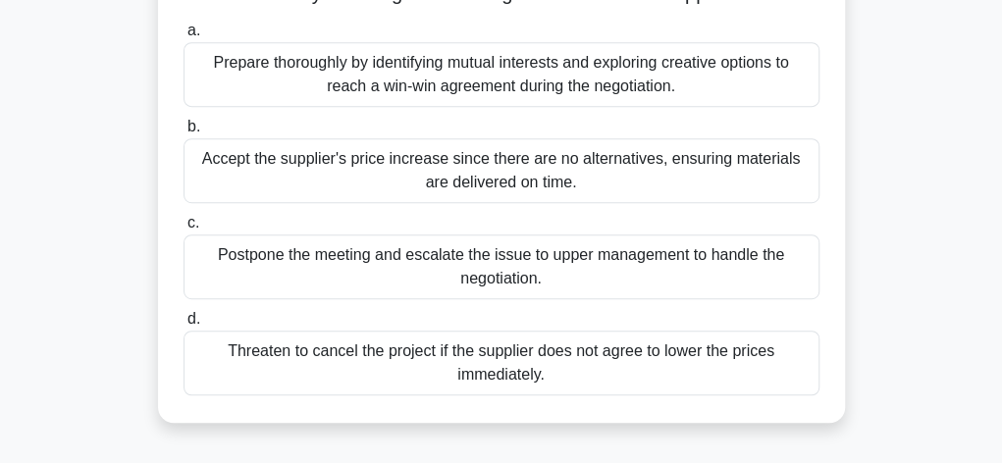
scroll to position [392, 0]
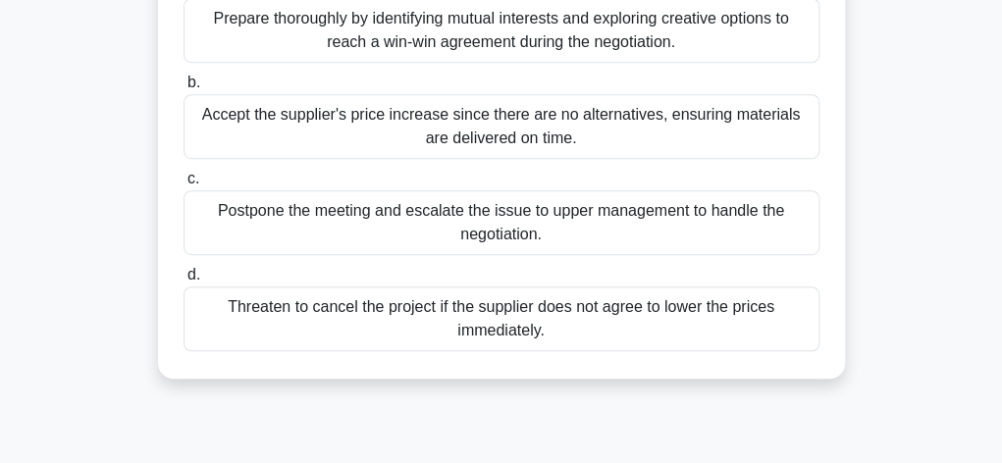
click at [563, 38] on div "Prepare thoroughly by identifying mutual interests and exploring creative optio…" at bounding box center [501, 30] width 636 height 65
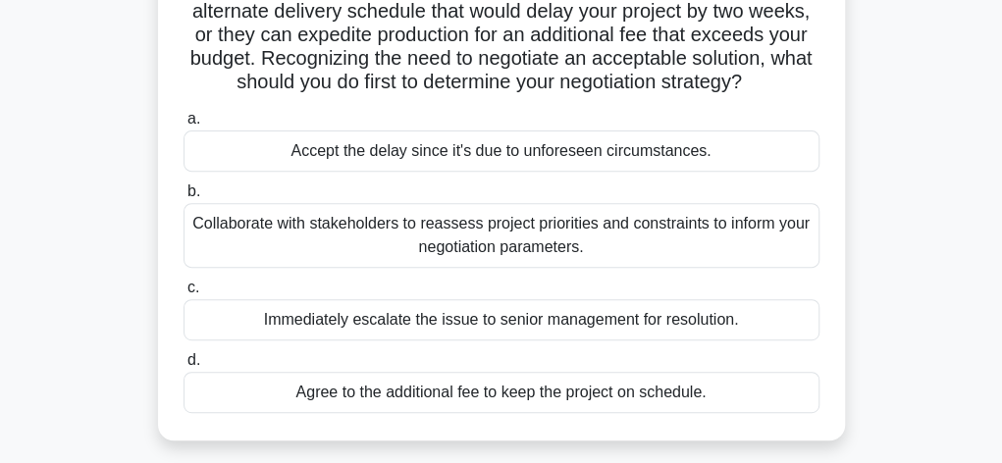
scroll to position [235, 0]
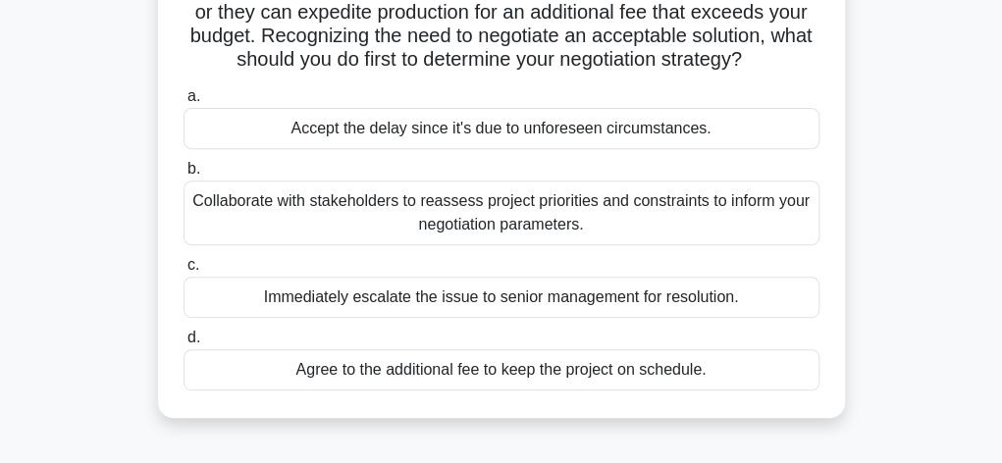
click at [679, 207] on div "Collaborate with stakeholders to reassess project priorities and constraints to…" at bounding box center [501, 213] width 636 height 65
click at [183, 176] on input "b. Collaborate with stakeholders to reassess project priorities and constraints…" at bounding box center [183, 169] width 0 height 13
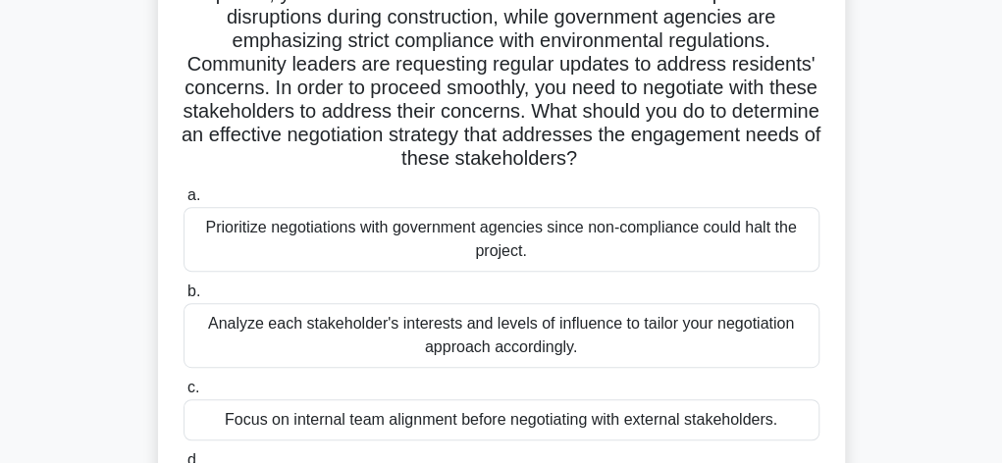
scroll to position [275, 0]
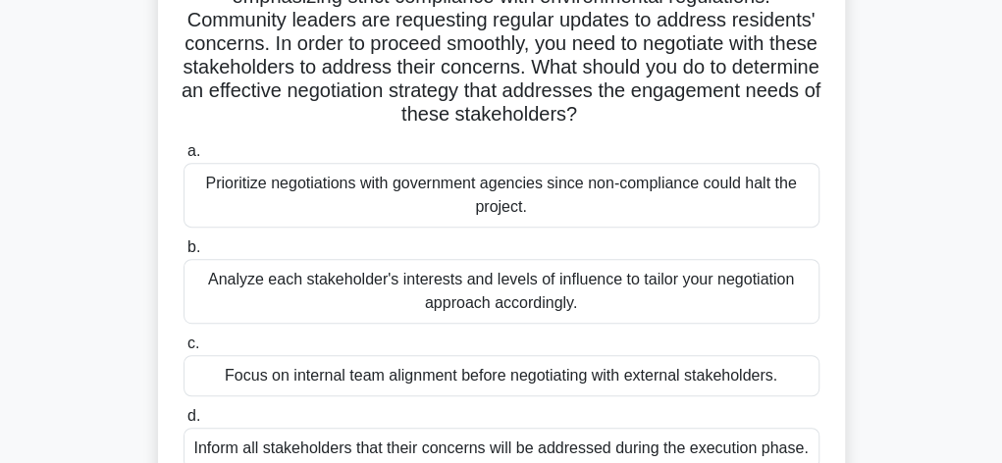
click at [651, 297] on div "Analyze each stakeholder's interests and levels of influence to tailor your neg…" at bounding box center [501, 291] width 636 height 65
click at [183, 254] on input "b. Analyze each stakeholder's interests and levels of influence to tailor your …" at bounding box center [183, 247] width 0 height 13
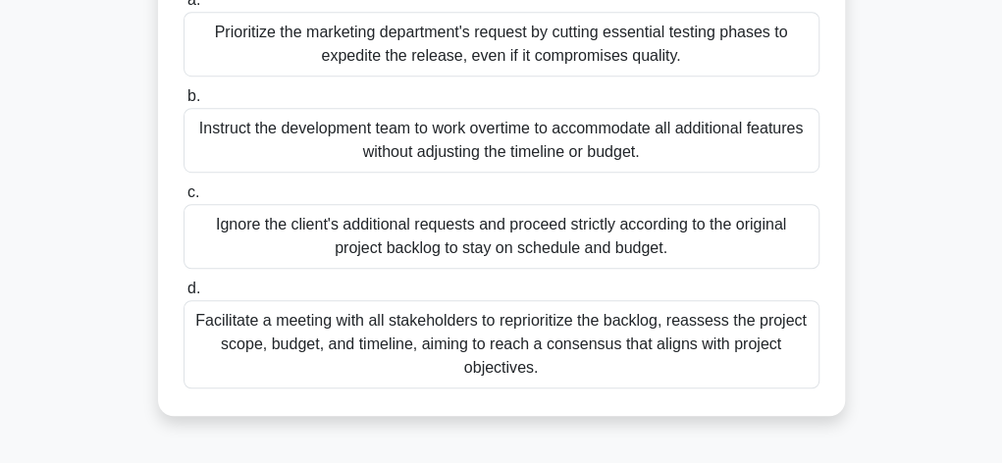
scroll to position [471, 0]
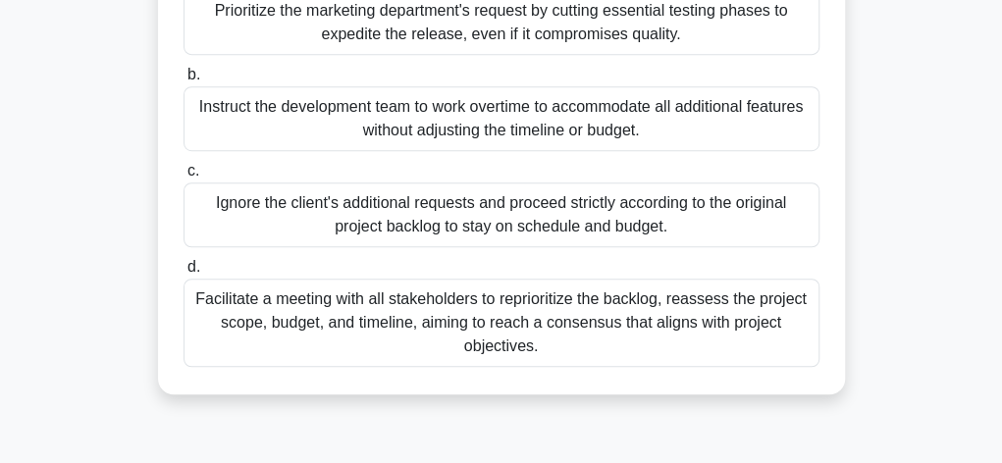
click at [651, 311] on div "Facilitate a meeting with all stakeholders to reprioritize the backlog, reasses…" at bounding box center [501, 323] width 636 height 88
click at [183, 274] on input "d. Facilitate a meeting with all stakeholders to reprioritize the backlog, reas…" at bounding box center [183, 267] width 0 height 13
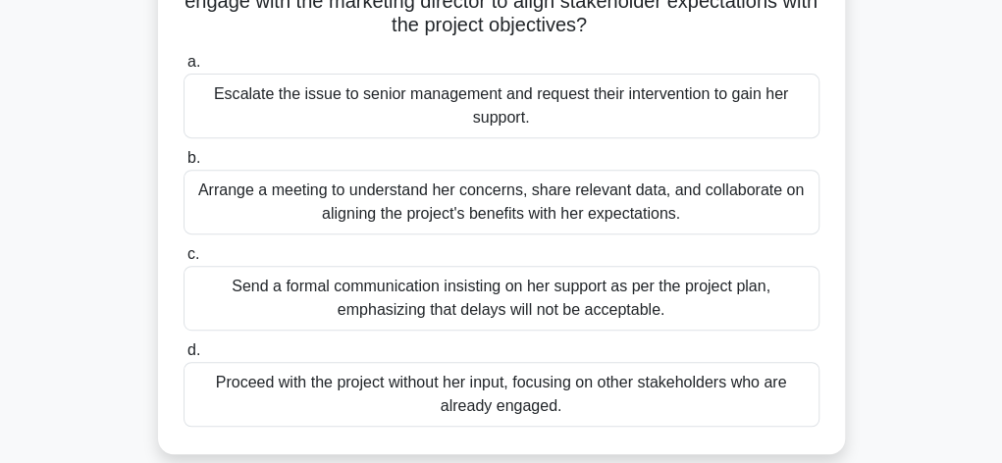
scroll to position [314, 0]
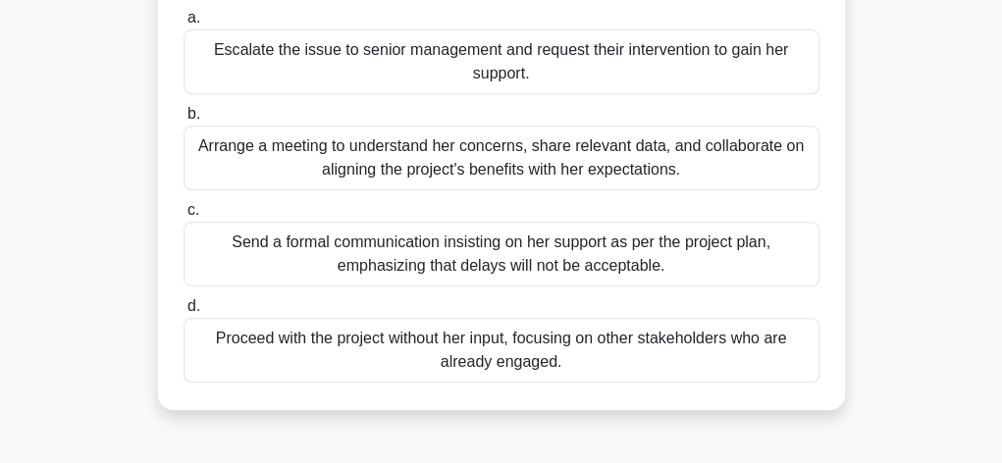
click at [447, 153] on div "Arrange a meeting to understand her concerns, share relevant data, and collabor…" at bounding box center [501, 158] width 636 height 65
click at [183, 121] on input "b. Arrange a meeting to understand her concerns, share relevant data, and colla…" at bounding box center [183, 114] width 0 height 13
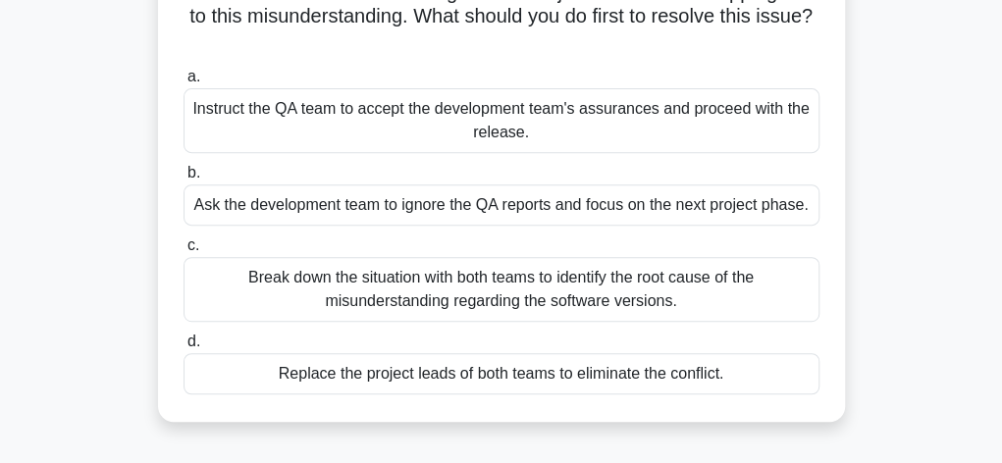
scroll to position [300, 0]
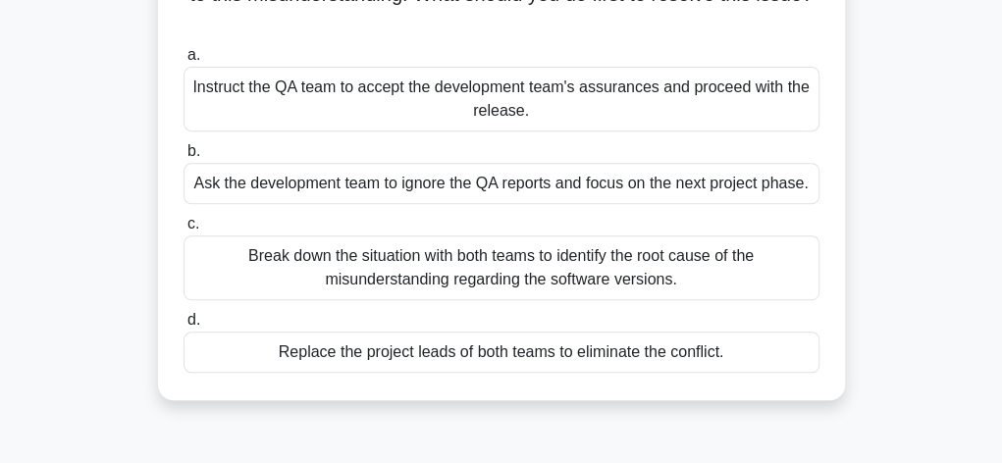
click at [587, 278] on div "Break down the situation with both teams to identify the root cause of the misu…" at bounding box center [501, 267] width 636 height 65
click at [183, 231] on input "c. Break down the situation with both teams to identify the root cause of the m…" at bounding box center [183, 224] width 0 height 13
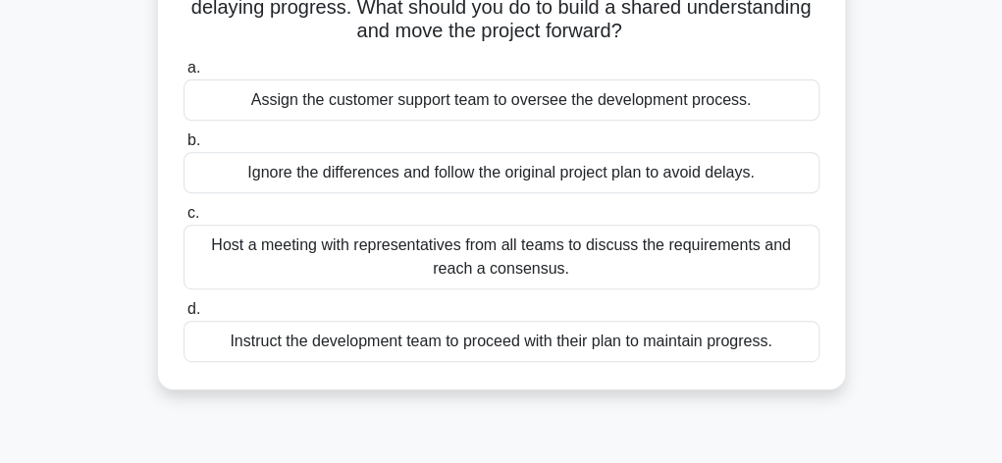
scroll to position [287, 0]
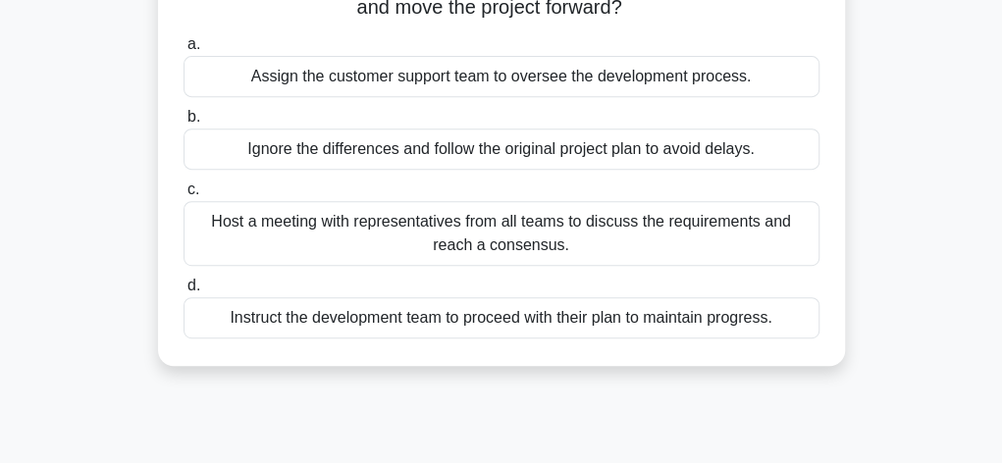
click at [554, 220] on div "Host a meeting with representatives from all teams to discuss the requirements …" at bounding box center [501, 233] width 636 height 65
click at [183, 196] on input "c. Host a meeting with representatives from all teams to discuss the requiremen…" at bounding box center [183, 189] width 0 height 13
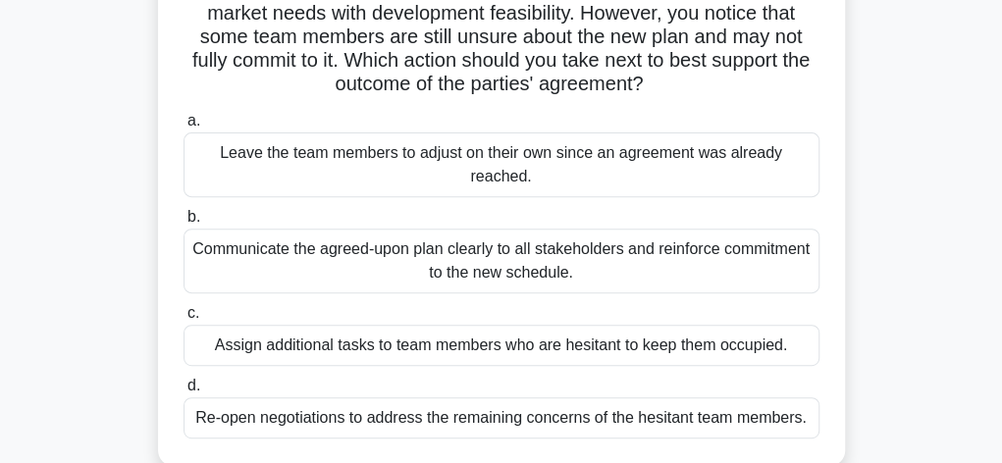
scroll to position [235, 0]
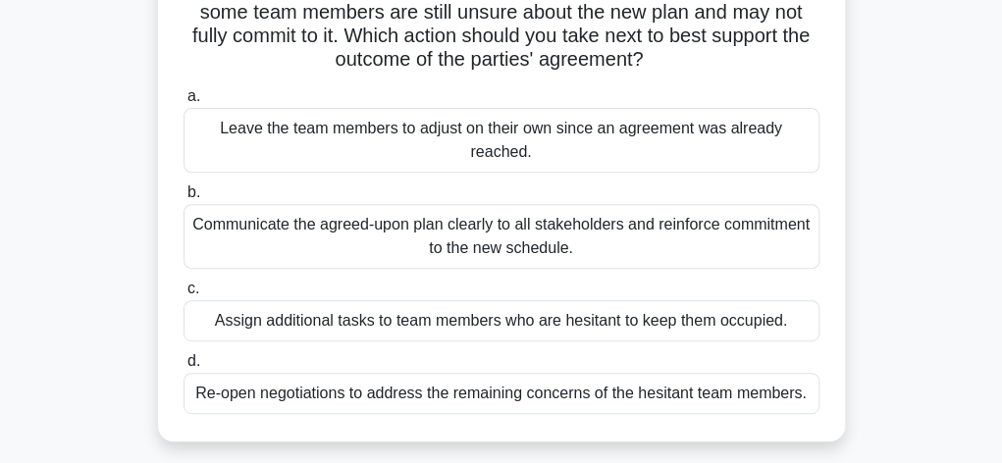
click at [655, 236] on div "Communicate the agreed-upon plan clearly to all stakeholders and reinforce comm…" at bounding box center [501, 236] width 636 height 65
click at [183, 199] on input "b. Communicate the agreed-upon plan clearly to all stakeholders and reinforce c…" at bounding box center [183, 192] width 0 height 13
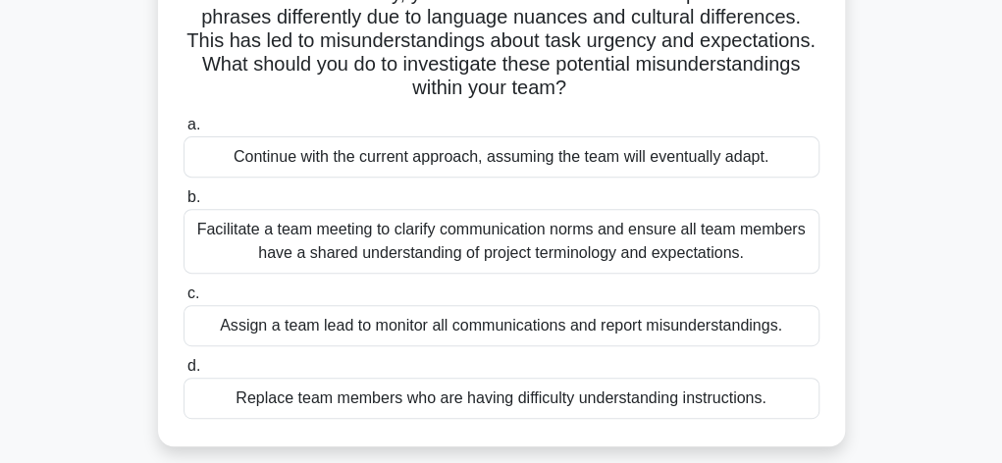
scroll to position [275, 0]
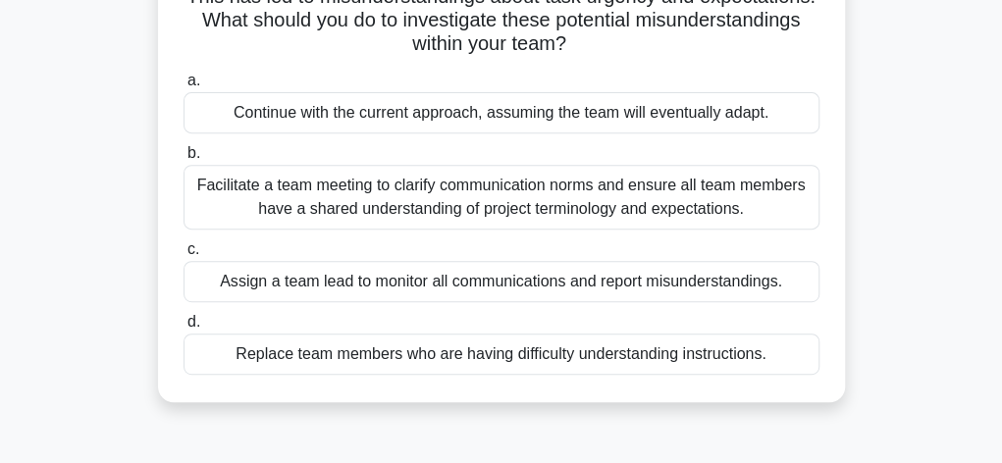
click at [669, 183] on div "Facilitate a team meeting to clarify communication norms and ensure all team me…" at bounding box center [501, 197] width 636 height 65
click at [183, 160] on input "b. Facilitate a team meeting to clarify communication norms and ensure all team…" at bounding box center [183, 153] width 0 height 13
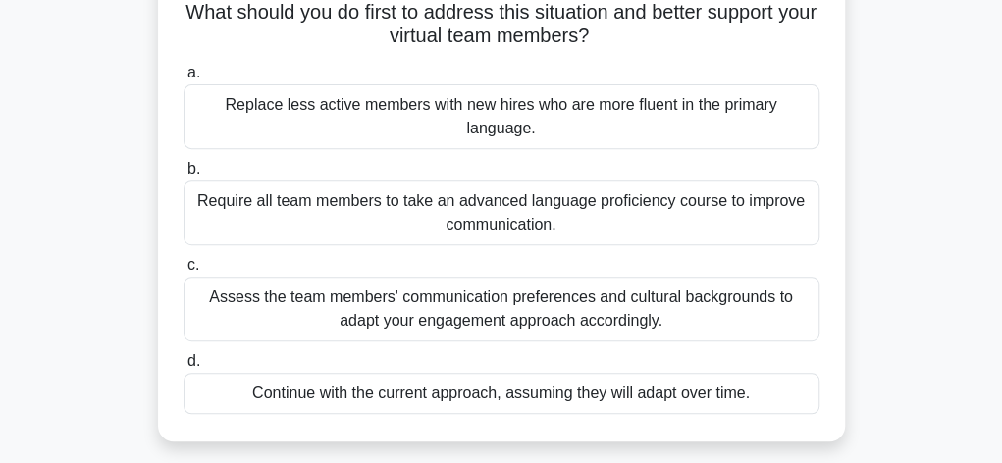
scroll to position [327, 0]
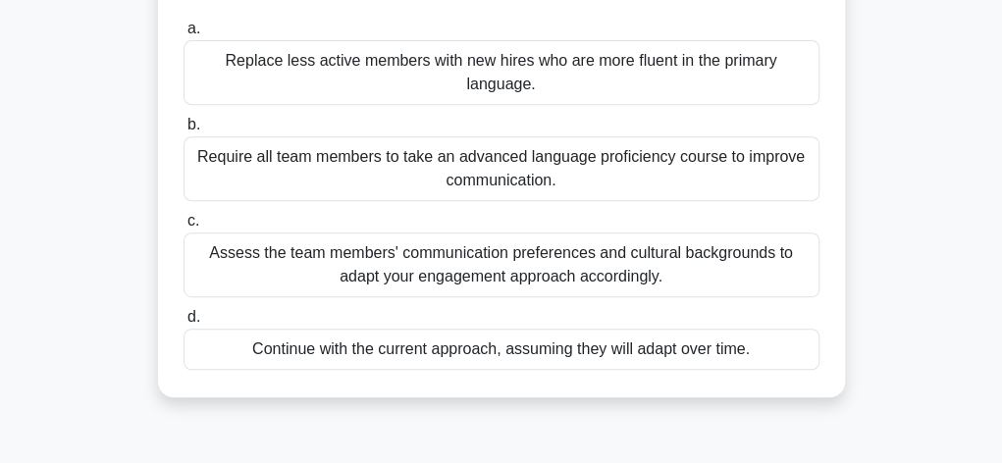
click at [665, 241] on div "Assess the team members' communication preferences and cultural backgrounds to …" at bounding box center [501, 265] width 636 height 65
click at [183, 228] on input "c. Assess the team members' communication preferences and cultural backgrounds …" at bounding box center [183, 221] width 0 height 13
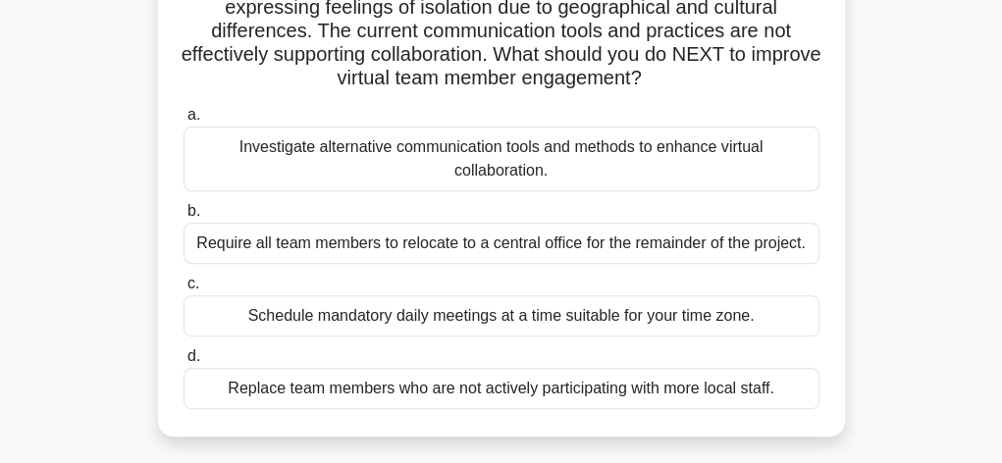
scroll to position [261, 0]
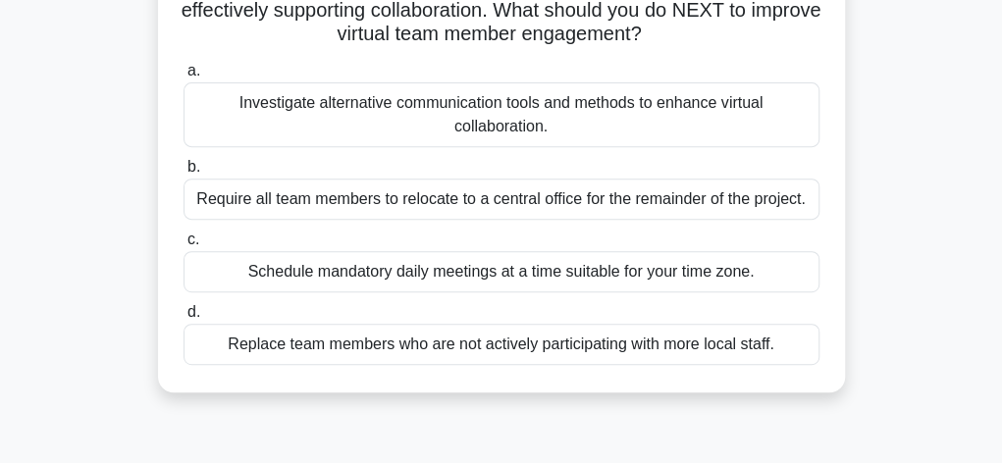
click at [347, 116] on div "Investigate alternative communication tools and methods to enhance virtual coll…" at bounding box center [501, 114] width 636 height 65
click at [183, 78] on input "a. Investigate alternative communication tools and methods to enhance virtual c…" at bounding box center [183, 71] width 0 height 13
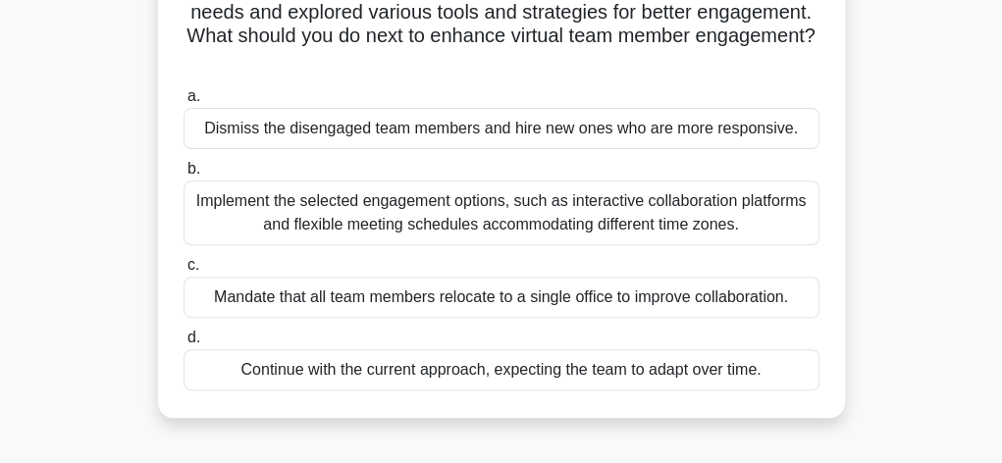
scroll to position [235, 0]
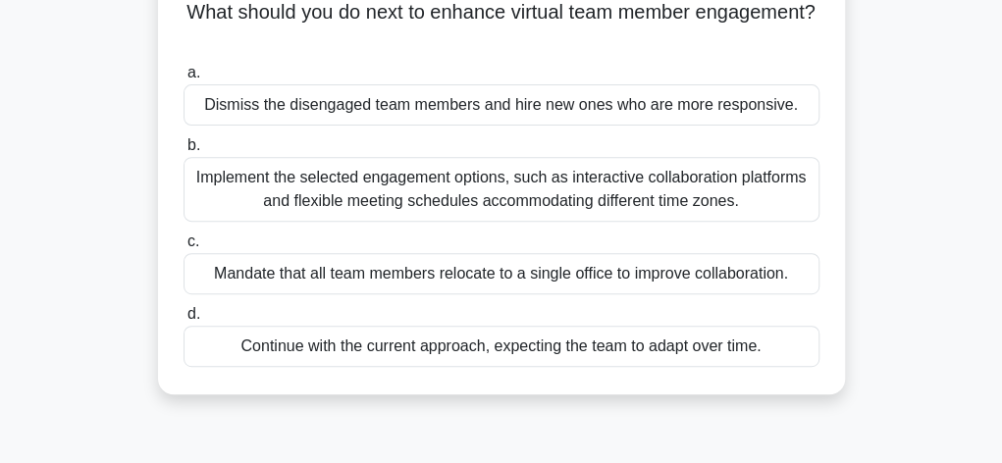
click at [596, 194] on div "Implement the selected engagement options, such as interactive collaboration pl…" at bounding box center [501, 189] width 636 height 65
click at [183, 152] on input "b. Implement the selected engagement options, such as interactive collaboration…" at bounding box center [183, 145] width 0 height 13
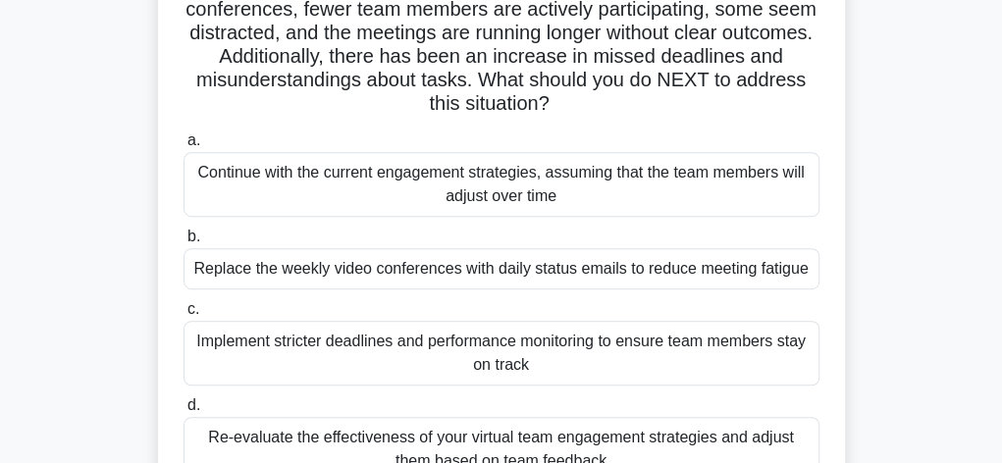
scroll to position [353, 0]
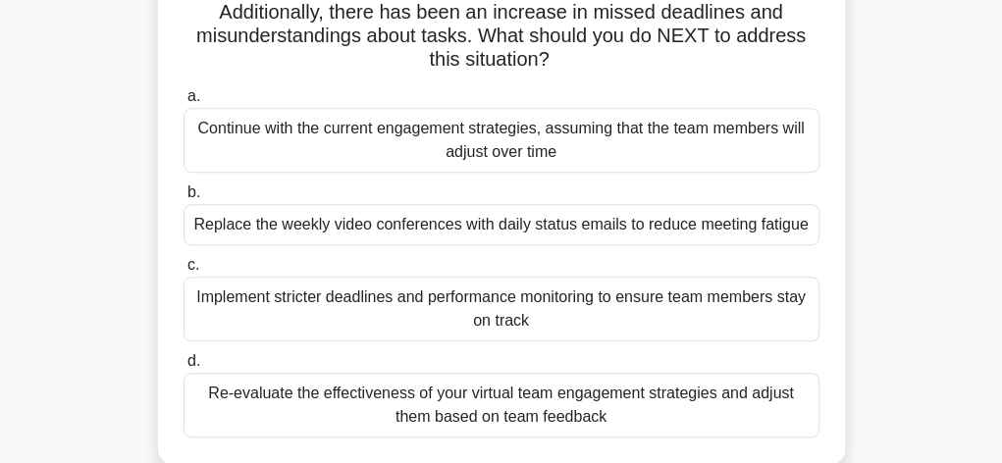
click at [629, 394] on div "Re-evaluate the effectiveness of your virtual team engagement strategies and ad…" at bounding box center [501, 405] width 636 height 65
click at [183, 368] on input "d. Re-evaluate the effectiveness of your virtual team engagement strategies and…" at bounding box center [183, 361] width 0 height 13
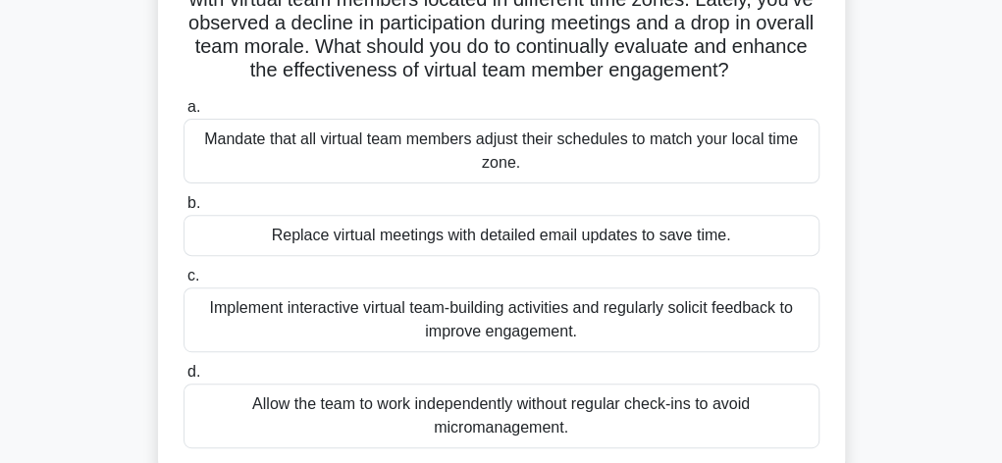
scroll to position [196, 0]
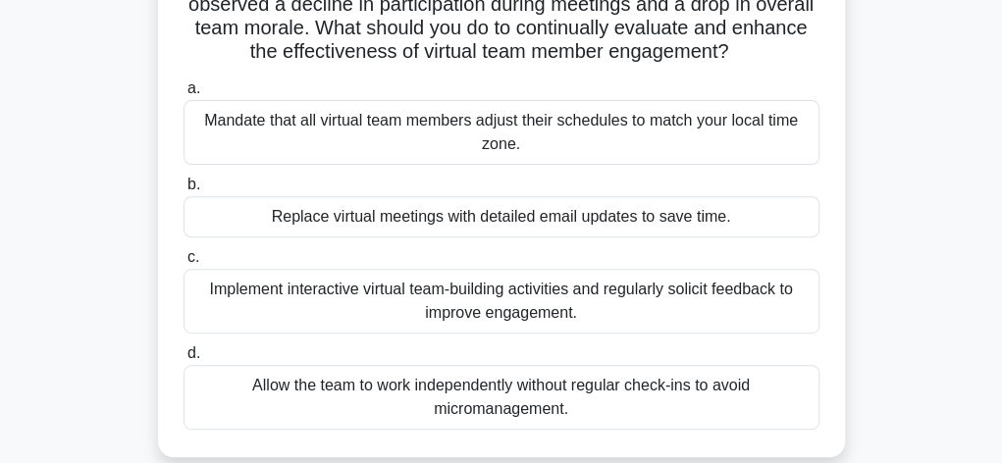
click at [577, 315] on div "Implement interactive virtual team-building activities and regularly solicit fe…" at bounding box center [501, 301] width 636 height 65
click at [183, 264] on input "c. Implement interactive virtual team-building activities and regularly solicit…" at bounding box center [183, 257] width 0 height 13
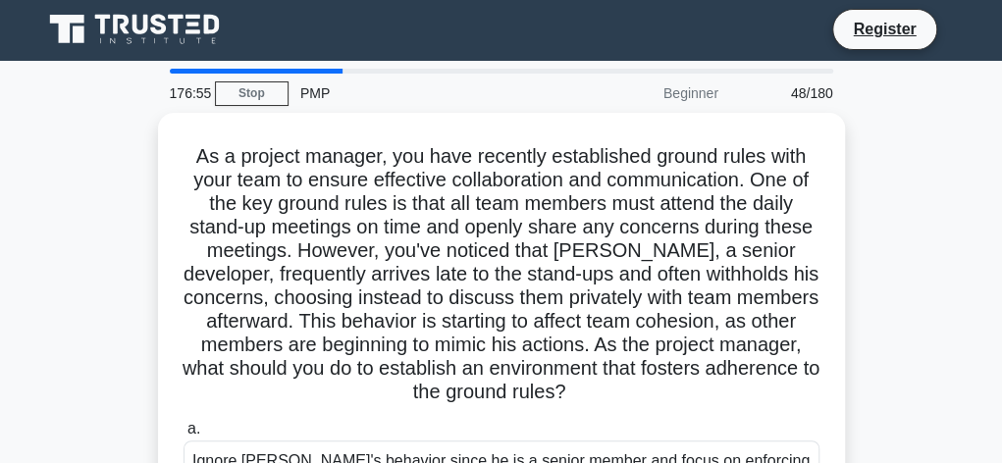
scroll to position [0, 0]
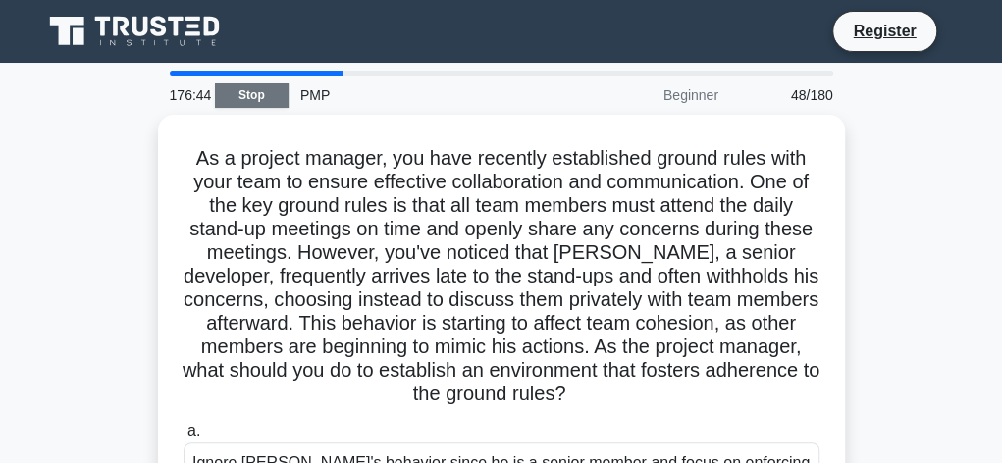
click at [254, 90] on link "Stop" at bounding box center [252, 95] width 74 height 25
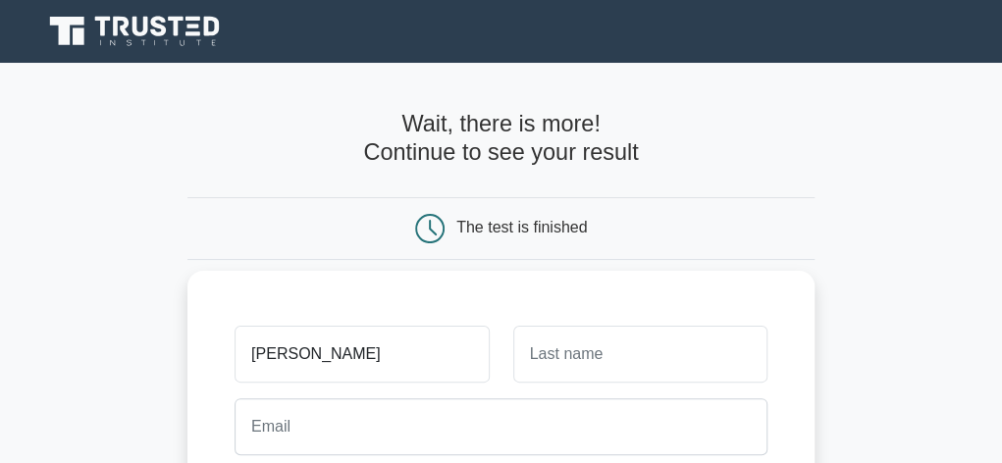
type input "harriet"
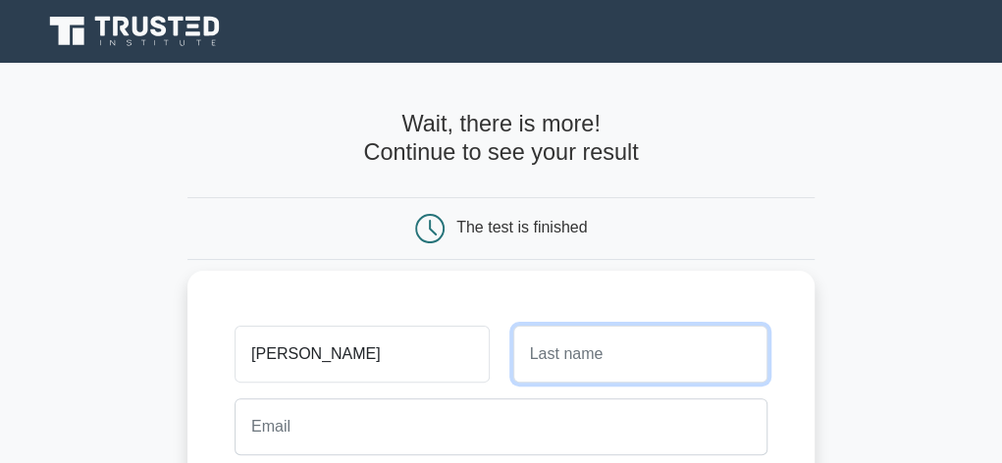
click at [579, 347] on input "text" at bounding box center [640, 354] width 254 height 57
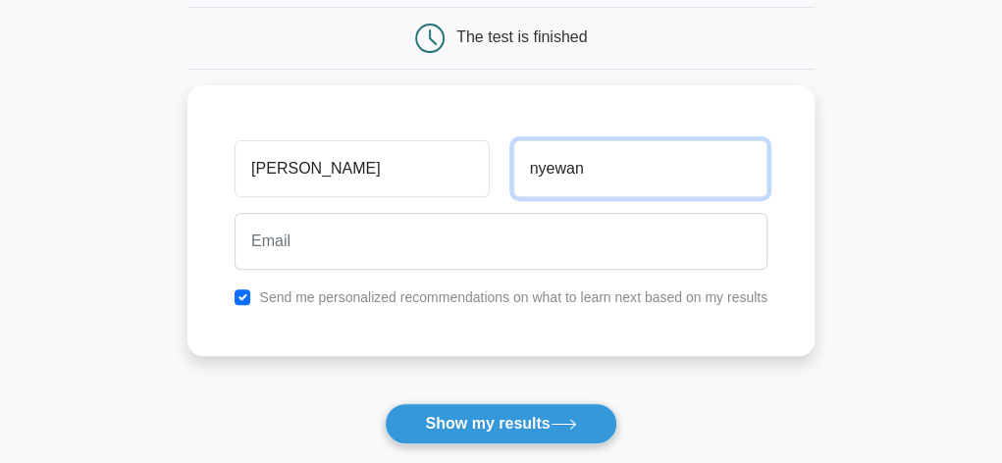
scroll to position [209, 0]
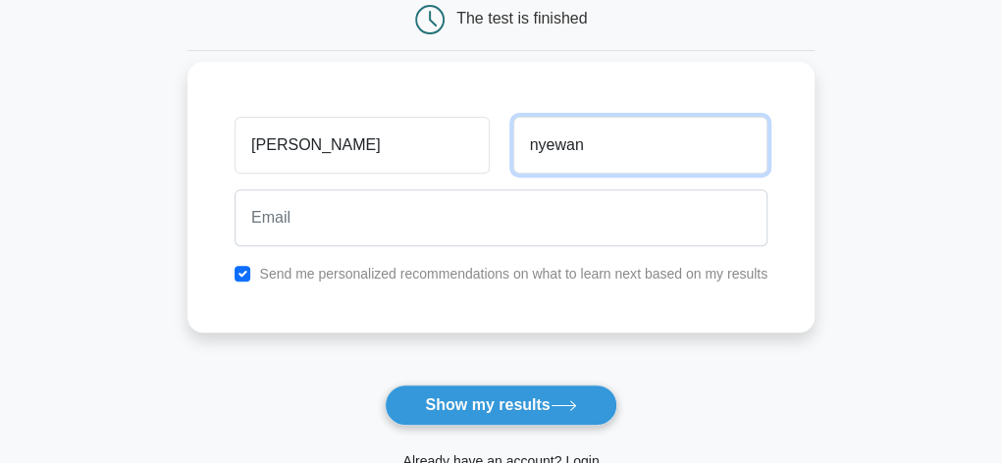
type input "nyewan"
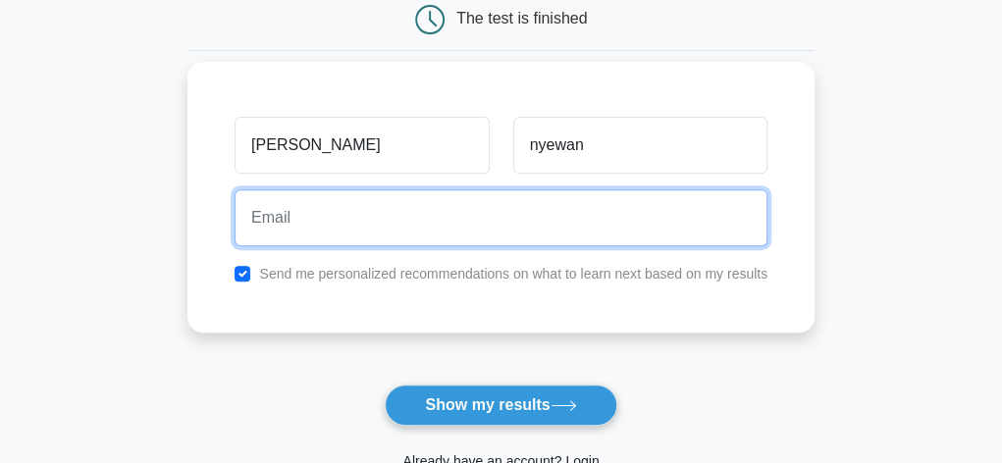
click at [330, 213] on input "email" at bounding box center [500, 217] width 533 height 57
click at [330, 203] on input "email" at bounding box center [500, 217] width 533 height 57
type input "m"
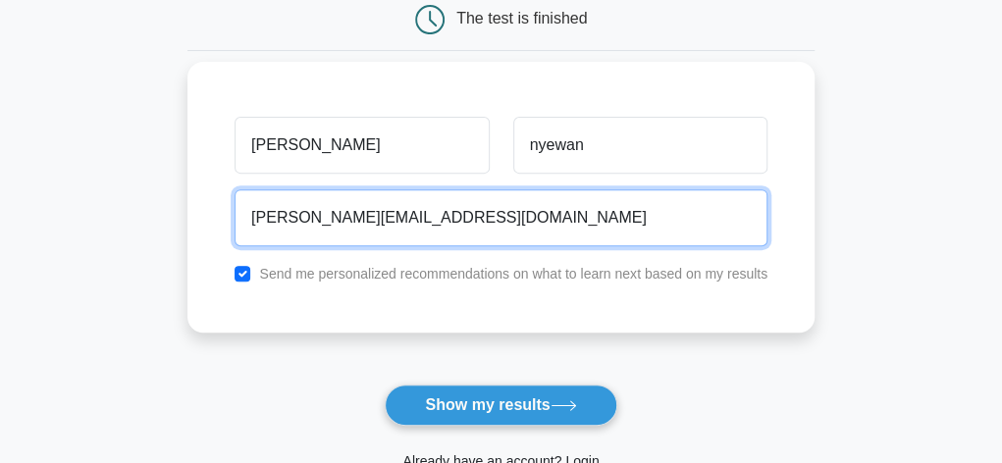
click at [337, 219] on input "harriet.efua-nyewan@gmail.com" at bounding box center [500, 217] width 533 height 57
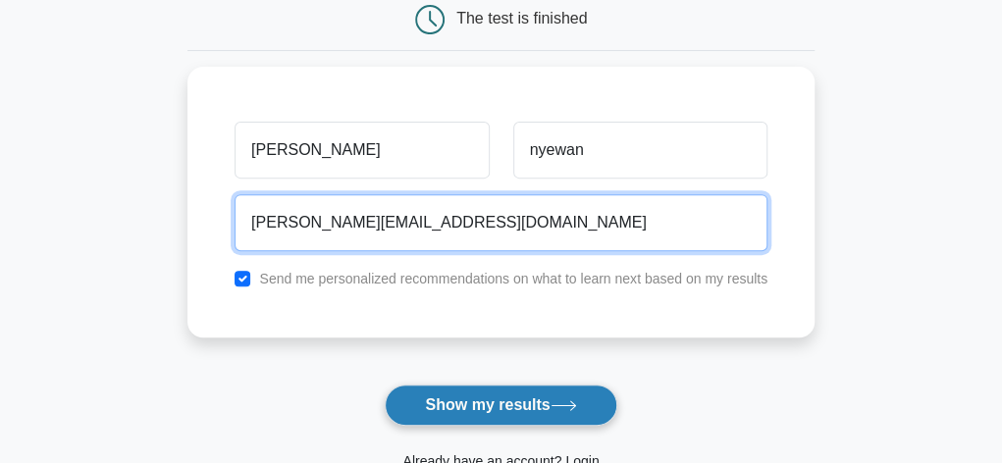
type input "harriet.efuanyewan@gmail.com"
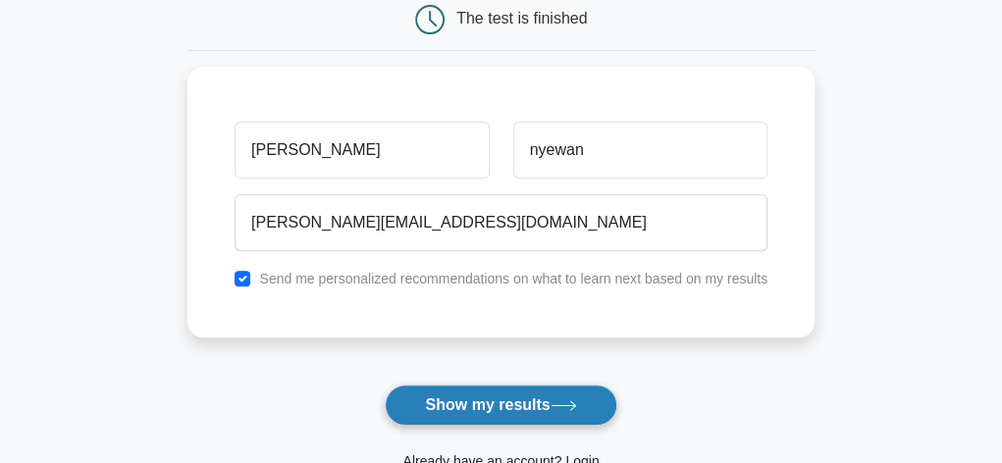
click at [531, 409] on button "Show my results" at bounding box center [501, 405] width 232 height 41
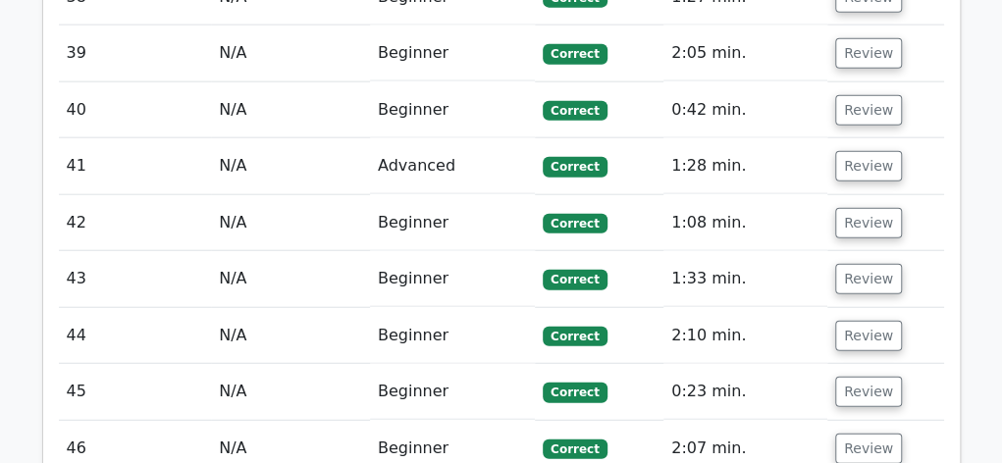
scroll to position [4839, 0]
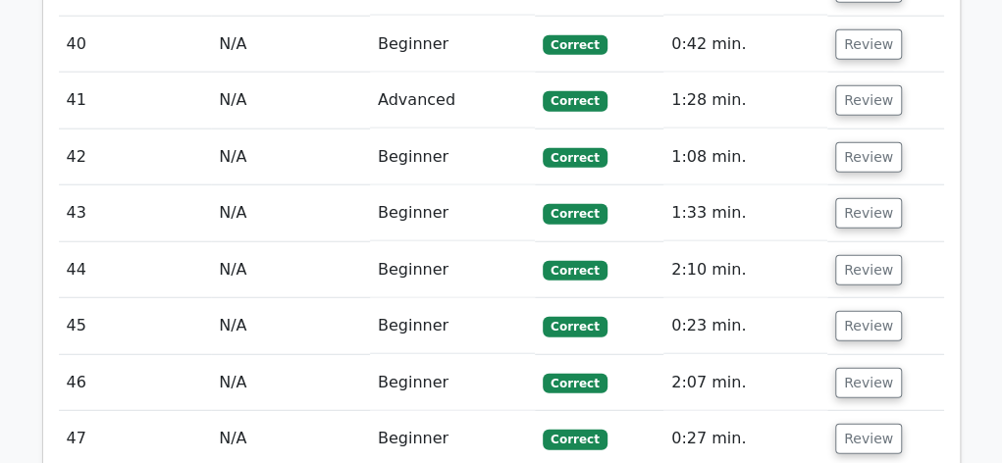
scroll to position [4905, 0]
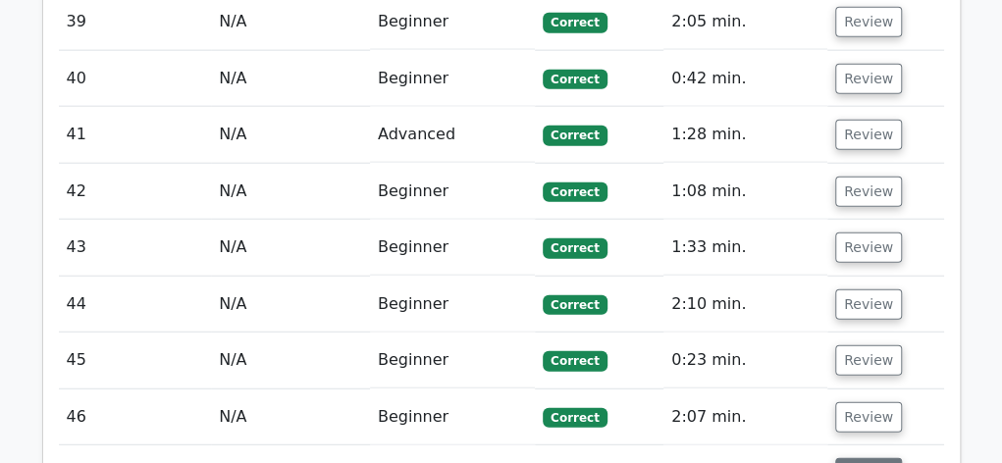
click at [875, 402] on button "Review" at bounding box center [868, 417] width 67 height 30
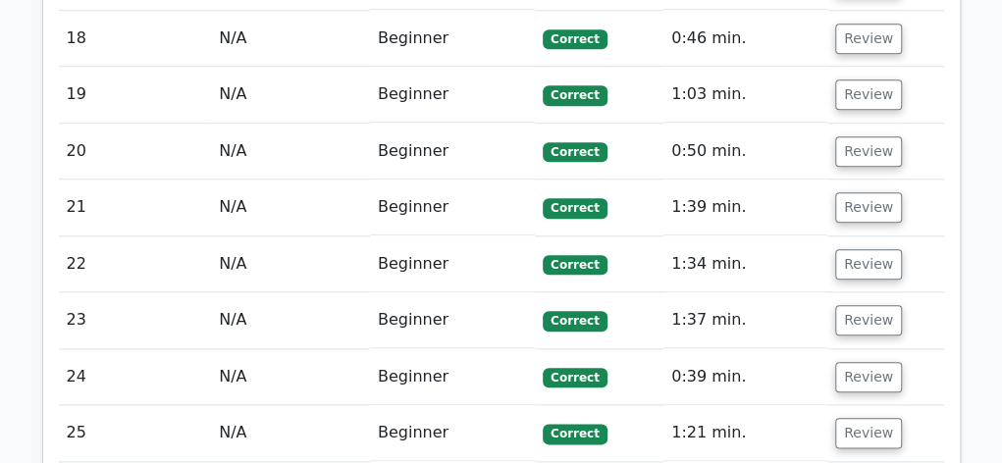
scroll to position [3714, 0]
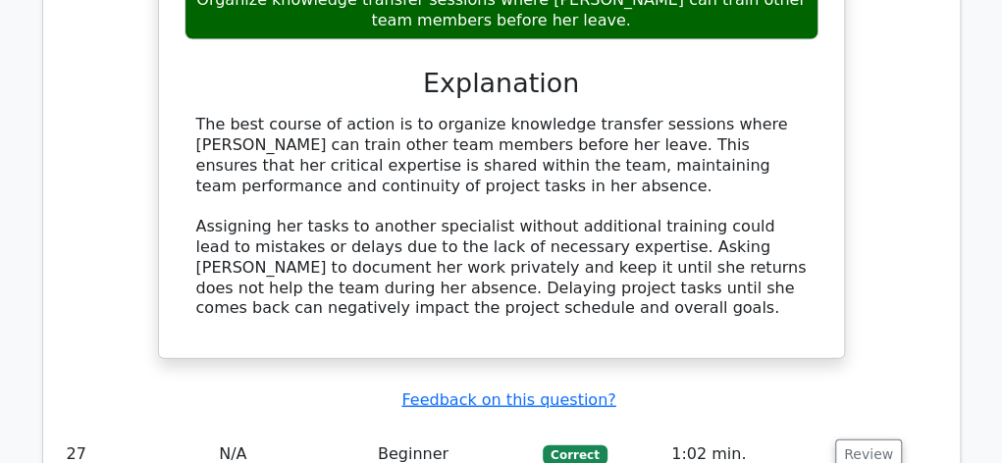
scroll to position [4749, 0]
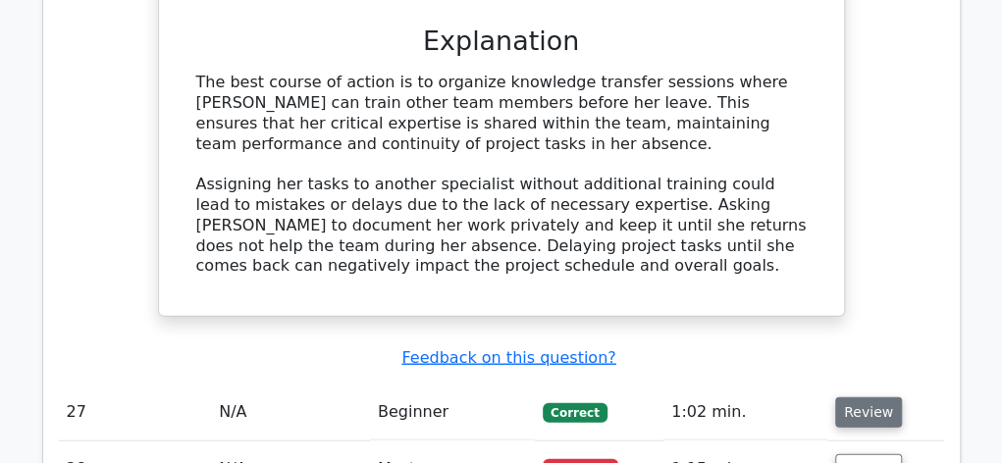
click at [871, 397] on button "Review" at bounding box center [868, 412] width 67 height 30
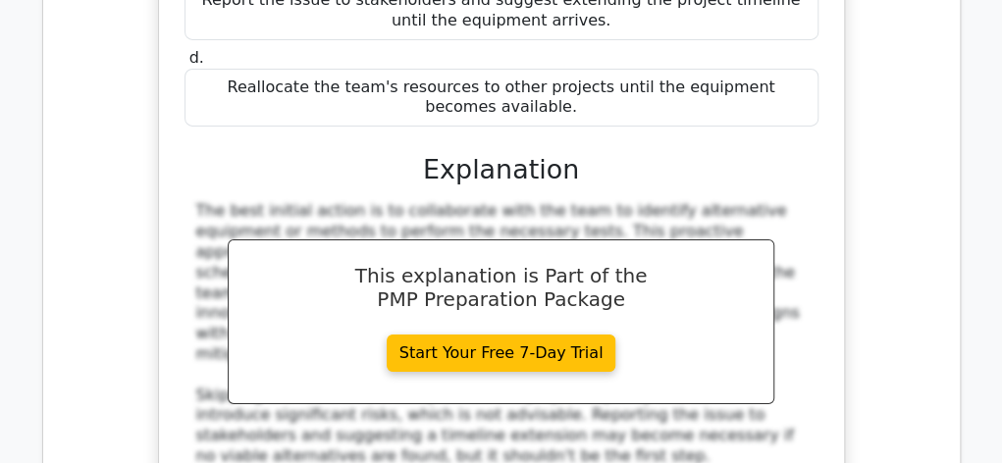
scroll to position [5651, 0]
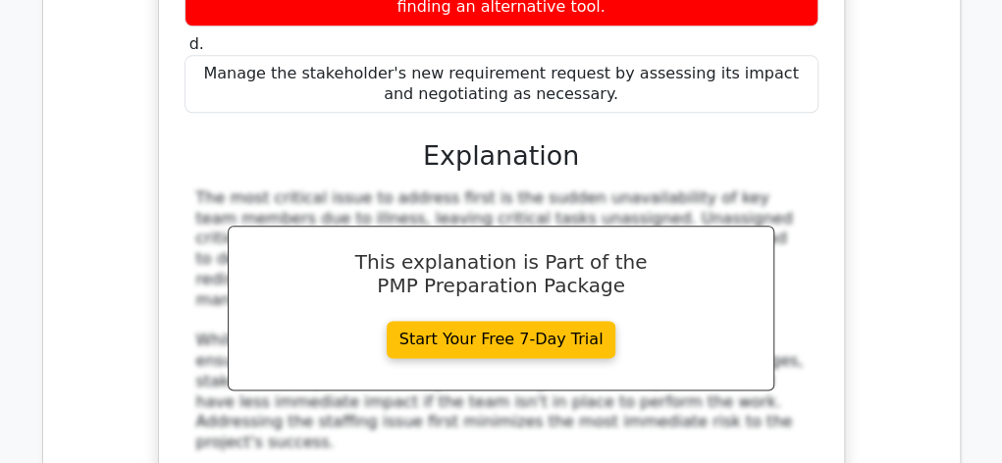
scroll to position [6958, 0]
